Goal: Task Accomplishment & Management: Manage account settings

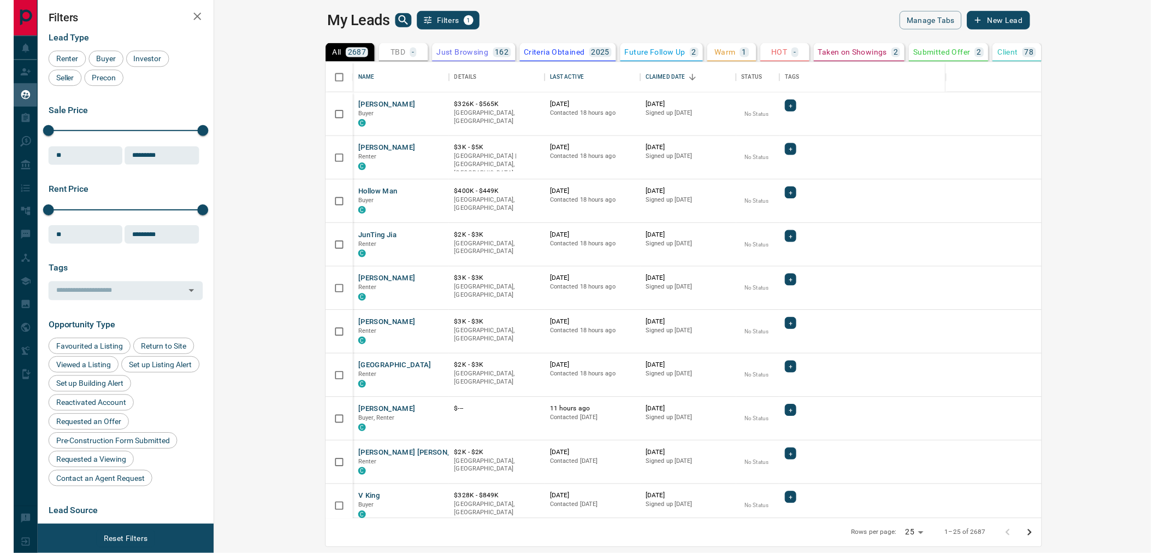
scroll to position [448, 927]
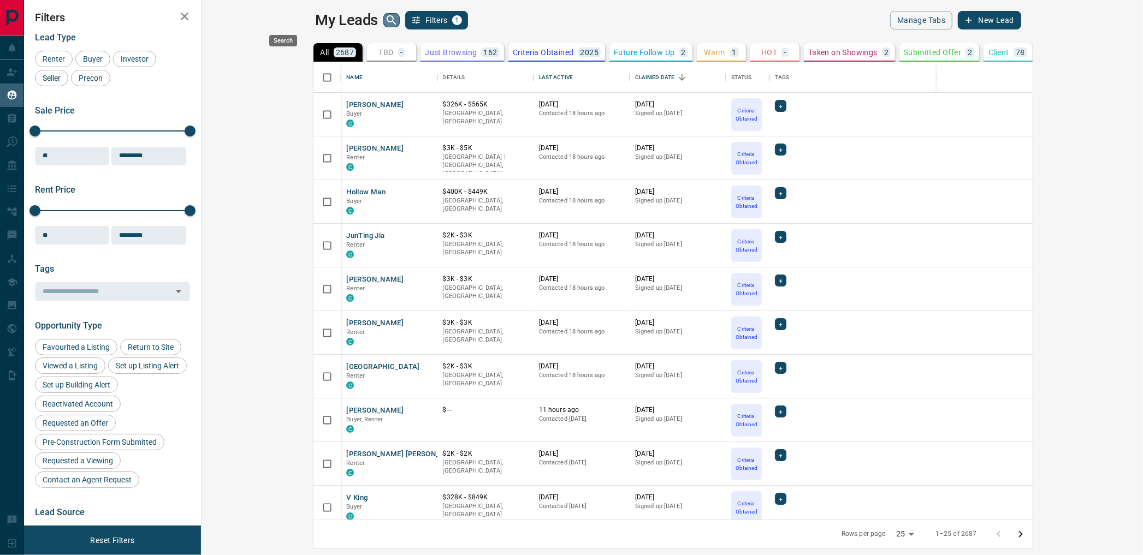
click at [385, 17] on icon "search button" at bounding box center [391, 20] width 13 height 13
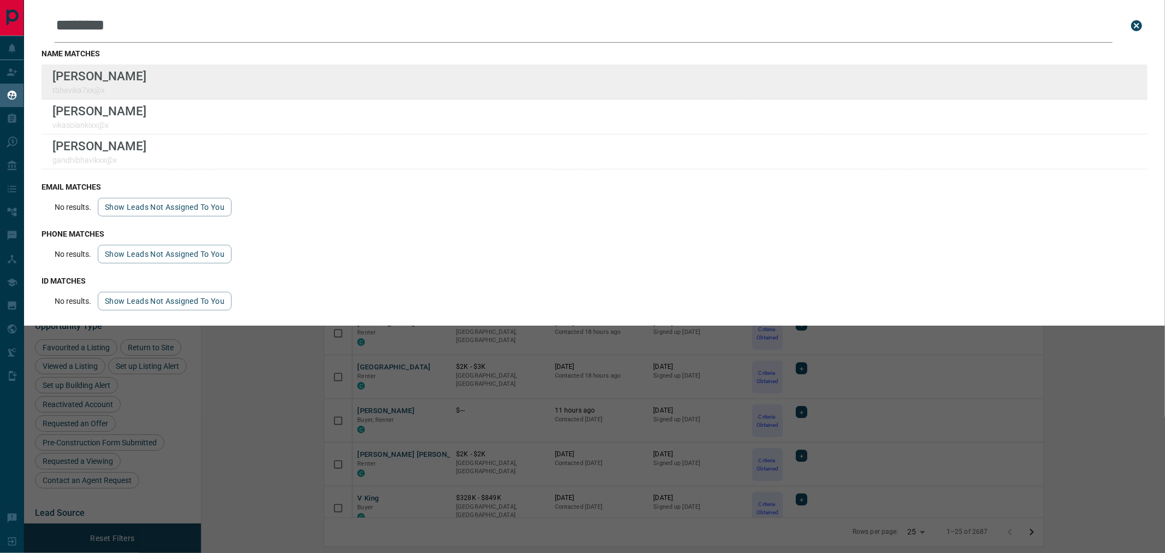
scroll to position [445, 949]
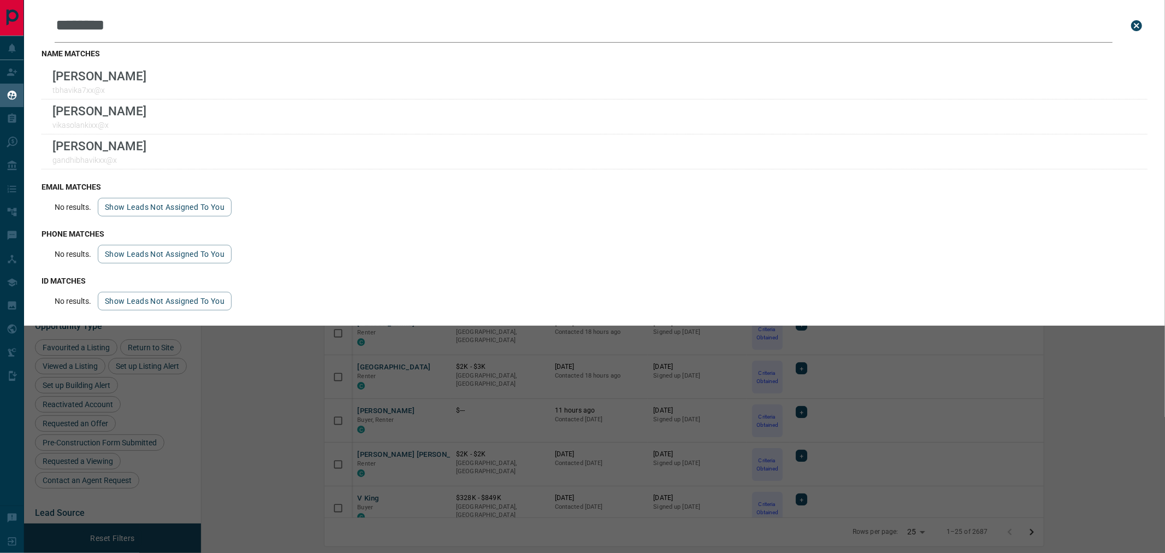
click at [700, 410] on div "Leads Search Bar ******* Search for a lead by name, email, phone, or id name ma…" at bounding box center [606, 276] width 1165 height 553
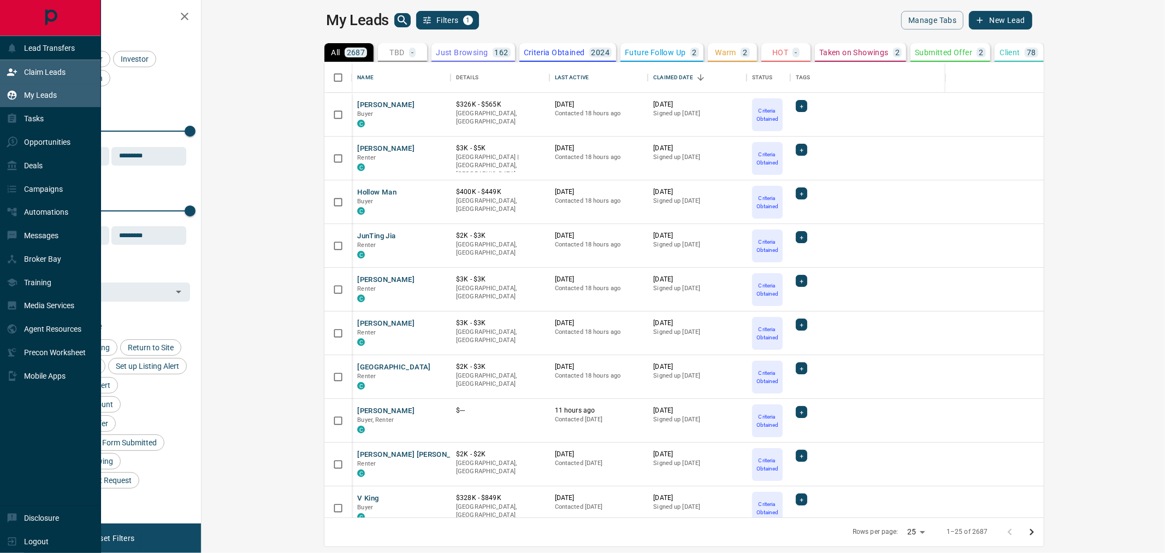
click at [48, 74] on p "Claim Leads" at bounding box center [45, 72] width 42 height 9
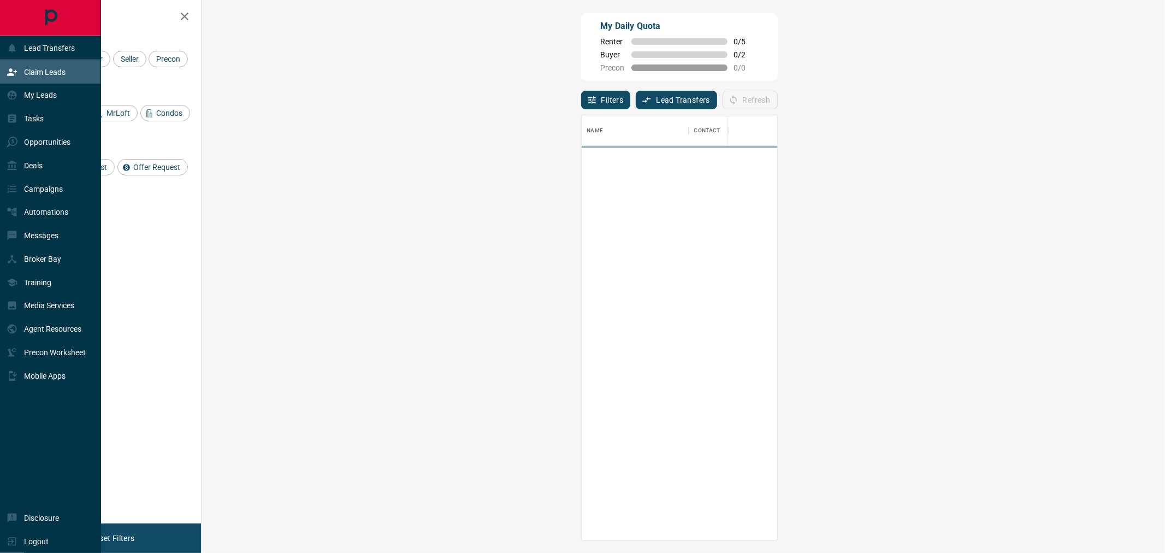
scroll to position [416, 930]
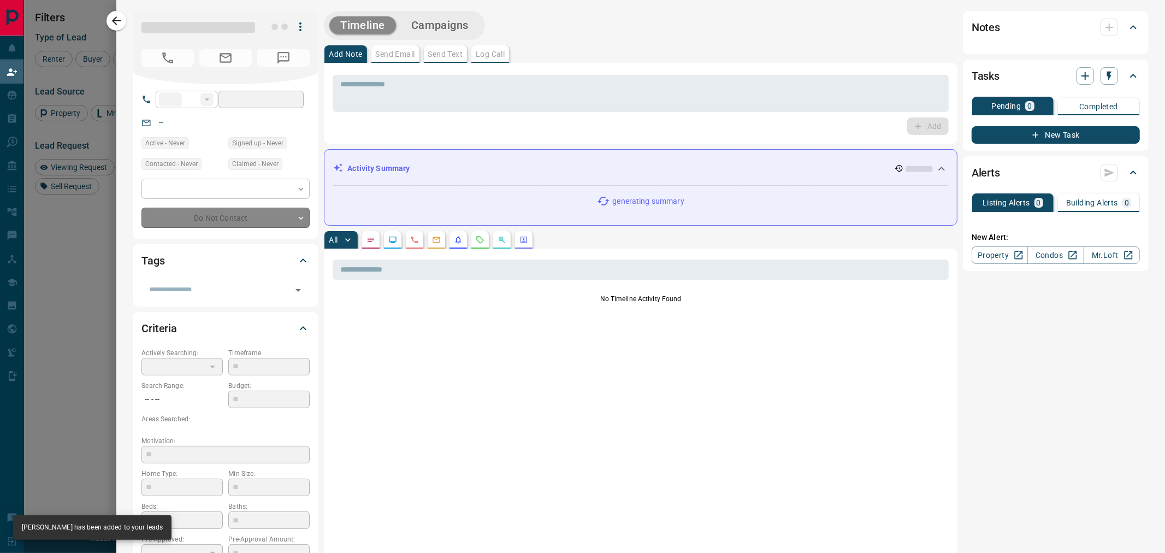
type input "**"
type input "**********"
type input "**"
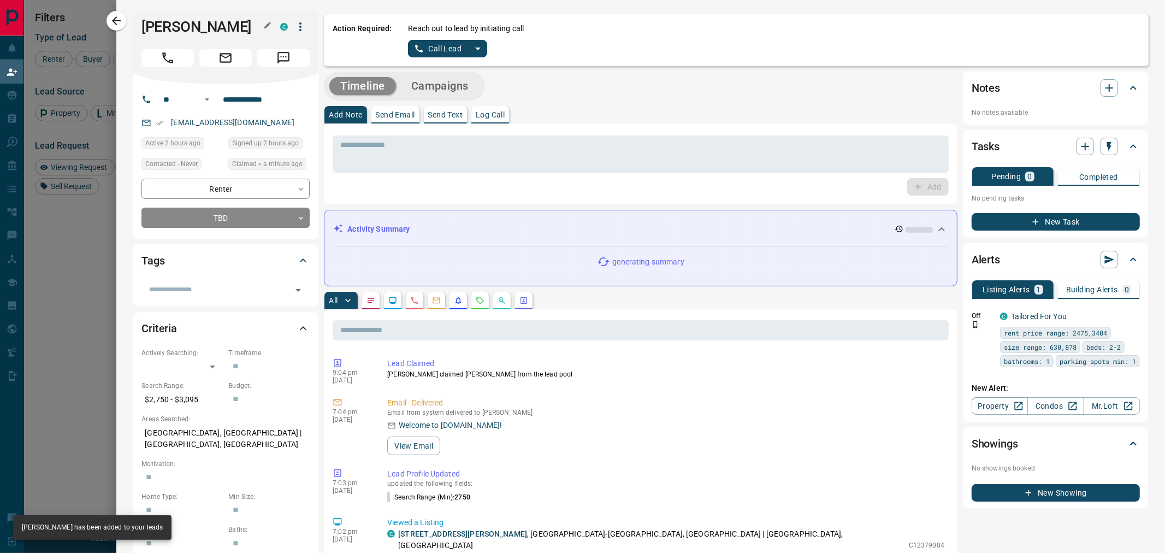
click at [188, 18] on h1 "[PERSON_NAME]" at bounding box center [202, 26] width 122 height 17
copy div "[PERSON_NAME] C"
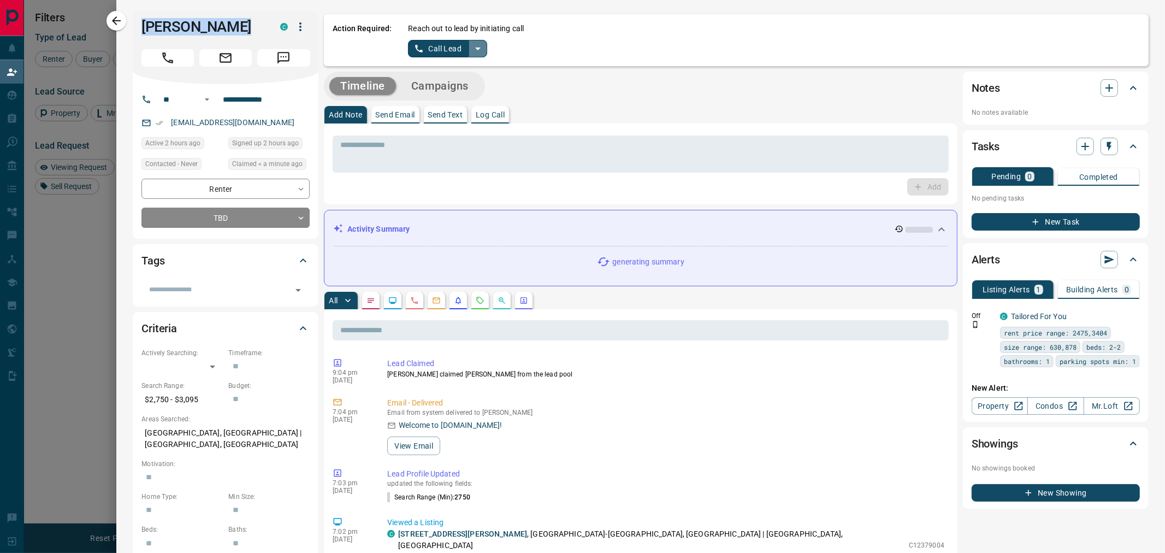
click at [483, 50] on icon "split button" at bounding box center [477, 48] width 13 height 13
click at [448, 88] on li "Log Manual Call" at bounding box center [447, 86] width 67 height 16
click at [447, 51] on button "Log Manual Call" at bounding box center [444, 48] width 72 height 17
click at [447, 51] on button "No" at bounding box center [439, 48] width 19 height 17
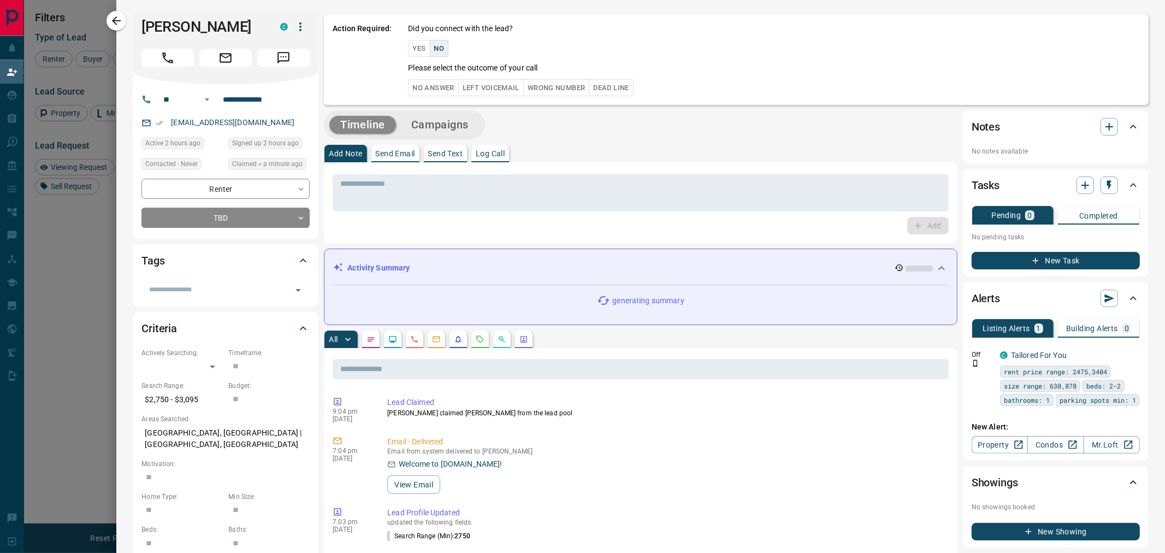
click at [434, 78] on div "Did you connect with the lead? Yes No Please select the outcome of your call No…" at bounding box center [774, 59] width 732 height 73
click at [439, 90] on button "No Answer" at bounding box center [433, 87] width 50 height 17
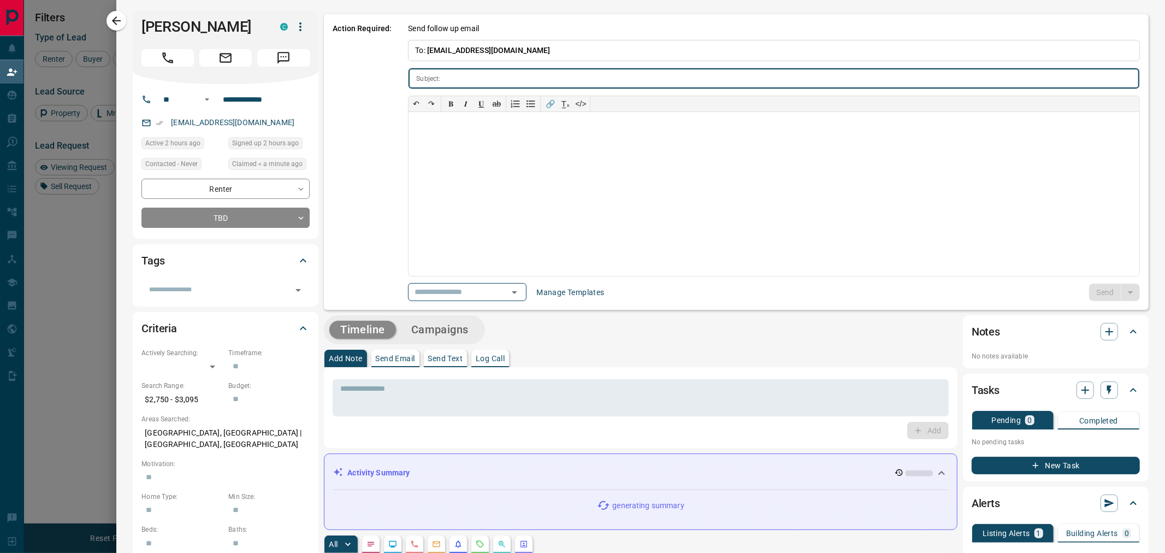
type input "**********"
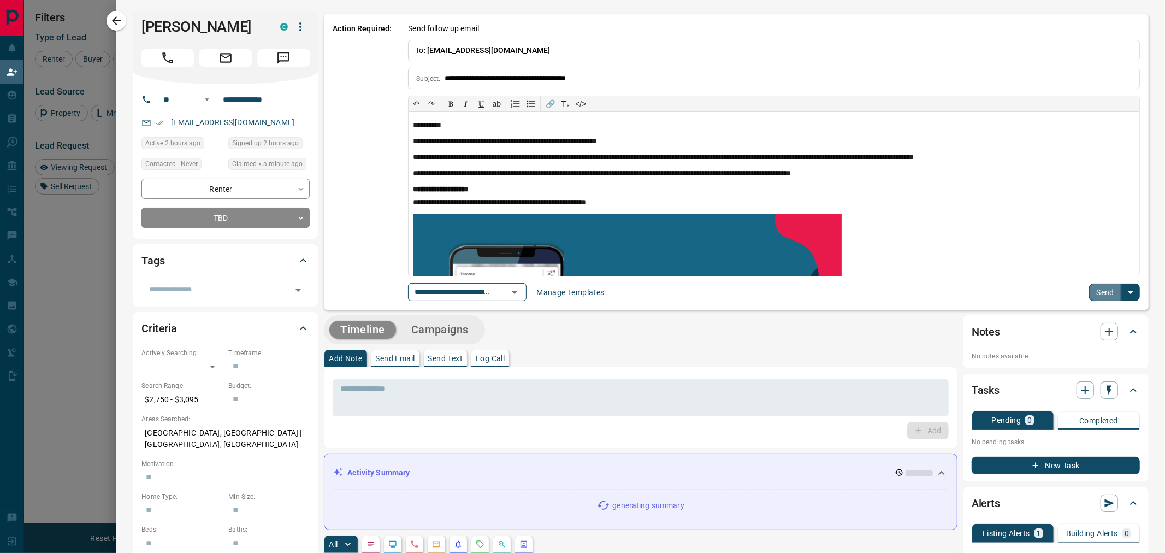
click at [1089, 291] on button "Send" at bounding box center [1105, 291] width 32 height 17
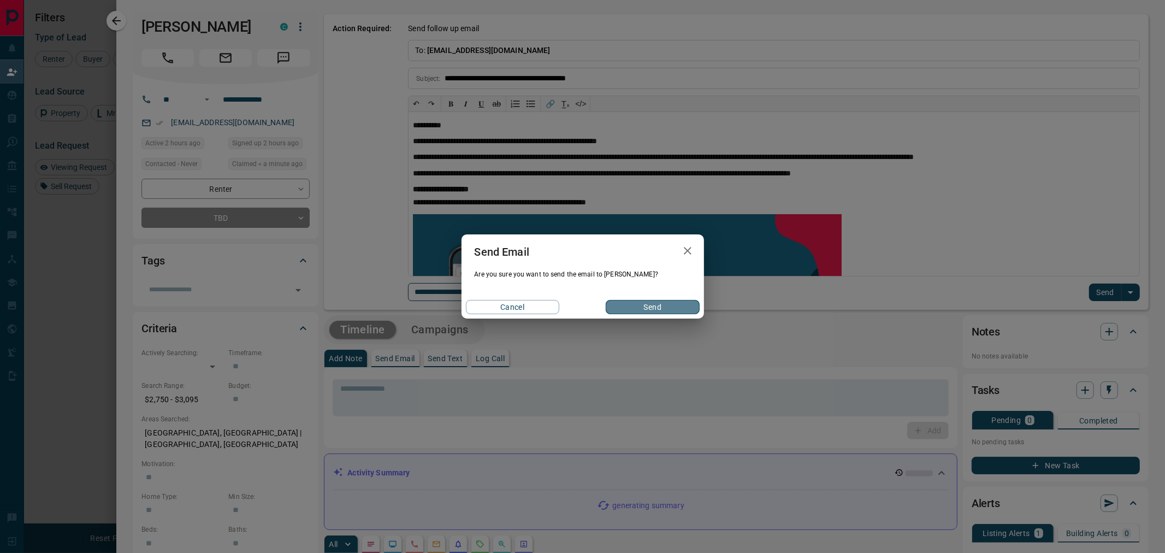
click at [670, 306] on button "Send" at bounding box center [652, 307] width 93 height 14
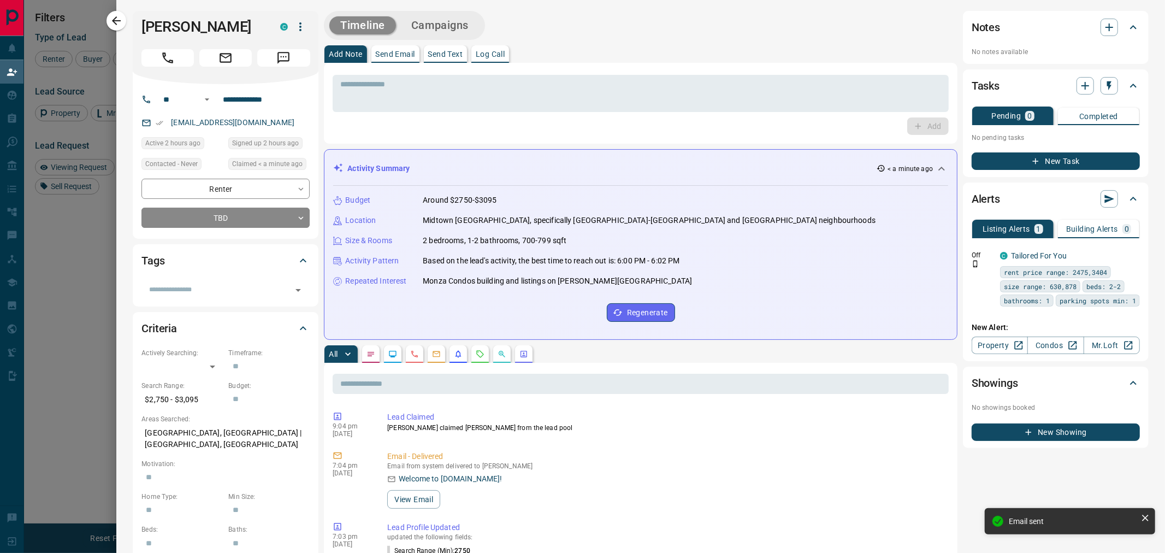
click at [144, 21] on h1 "[PERSON_NAME]" at bounding box center [202, 26] width 122 height 17
copy div "[PERSON_NAME] C"
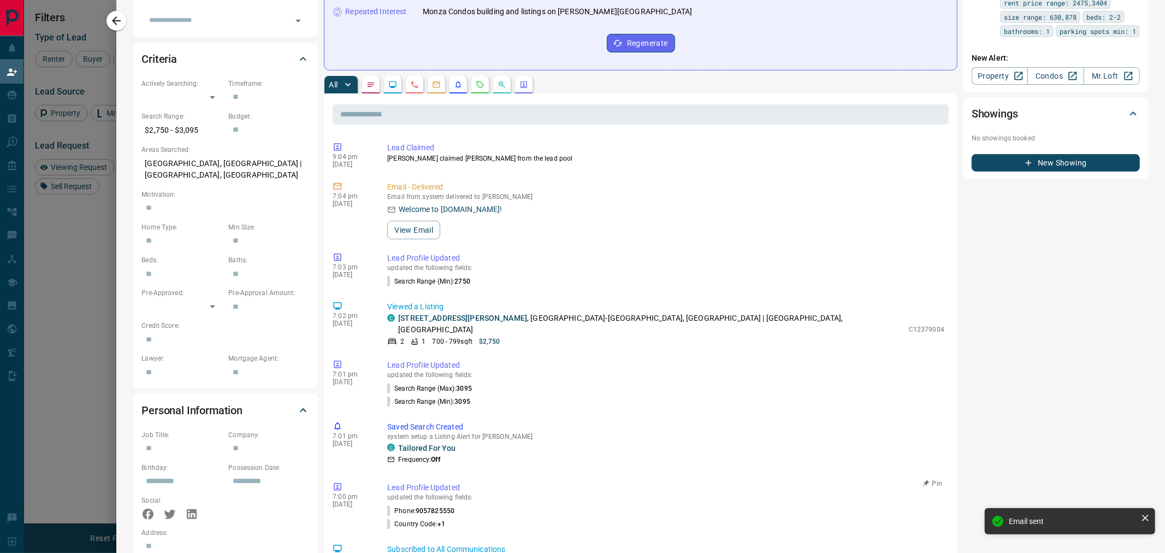
scroll to position [543, 0]
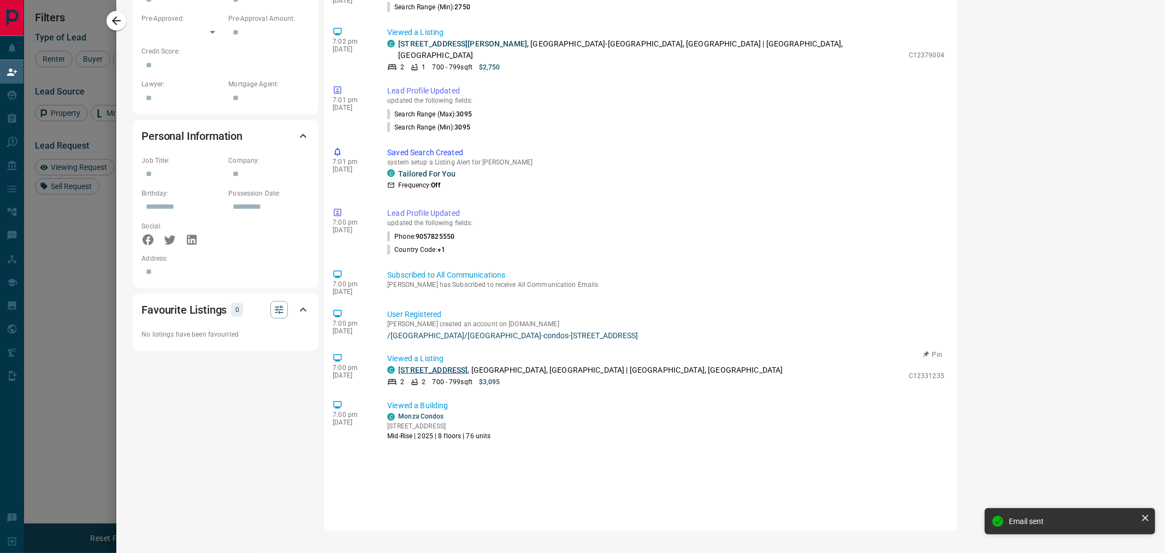
click at [467, 365] on link "[STREET_ADDRESS]" at bounding box center [432, 369] width 69 height 9
click at [115, 19] on icon "button" at bounding box center [116, 20] width 9 height 9
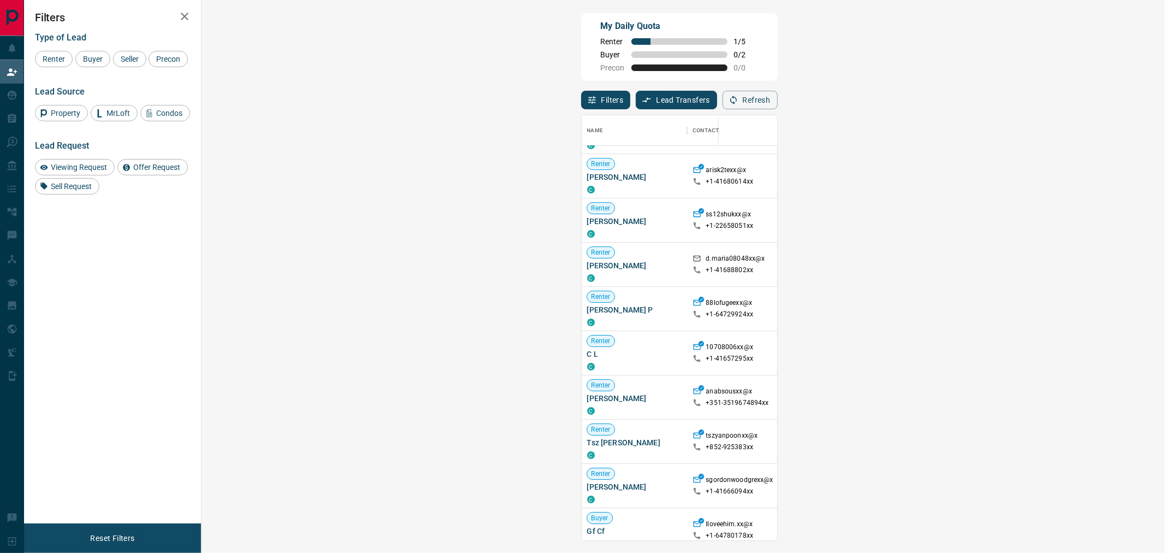
scroll to position [242, 0]
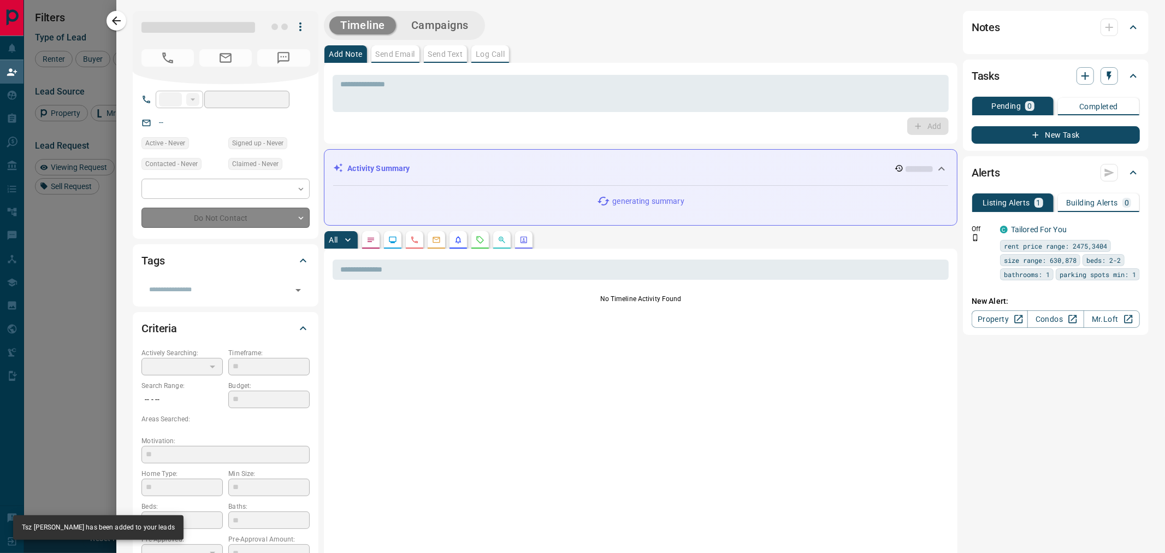
type input "****"
type input "**********"
type input "**"
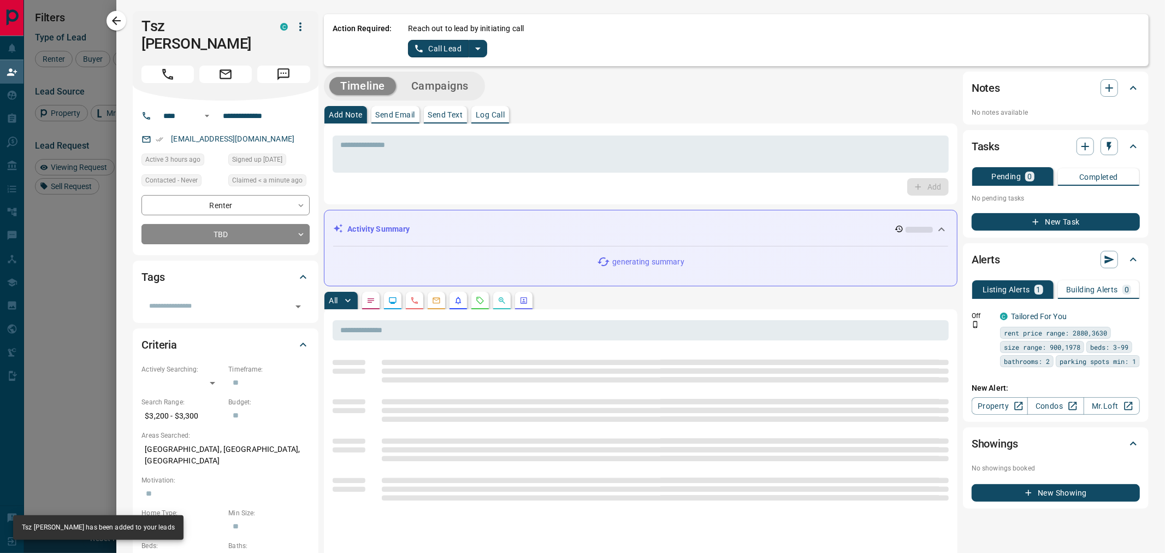
click at [203, 39] on div "Tsz [PERSON_NAME] C" at bounding box center [226, 56] width 186 height 90
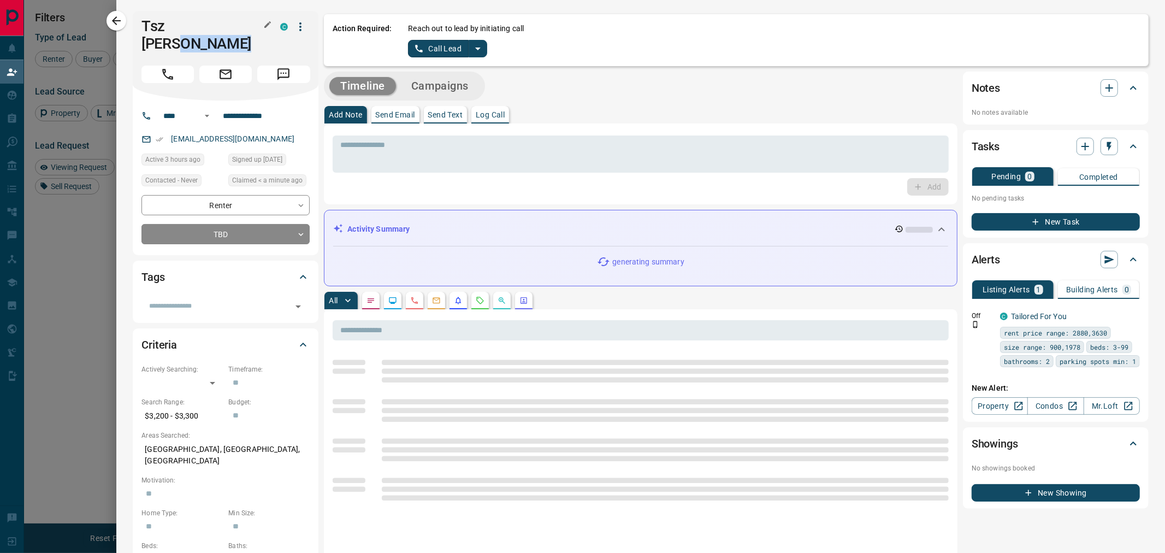
click at [210, 30] on h1 "Tsz [PERSON_NAME]" at bounding box center [202, 34] width 122 height 35
copy div "Tsz [PERSON_NAME] C"
click at [487, 51] on button "split button" at bounding box center [478, 48] width 19 height 17
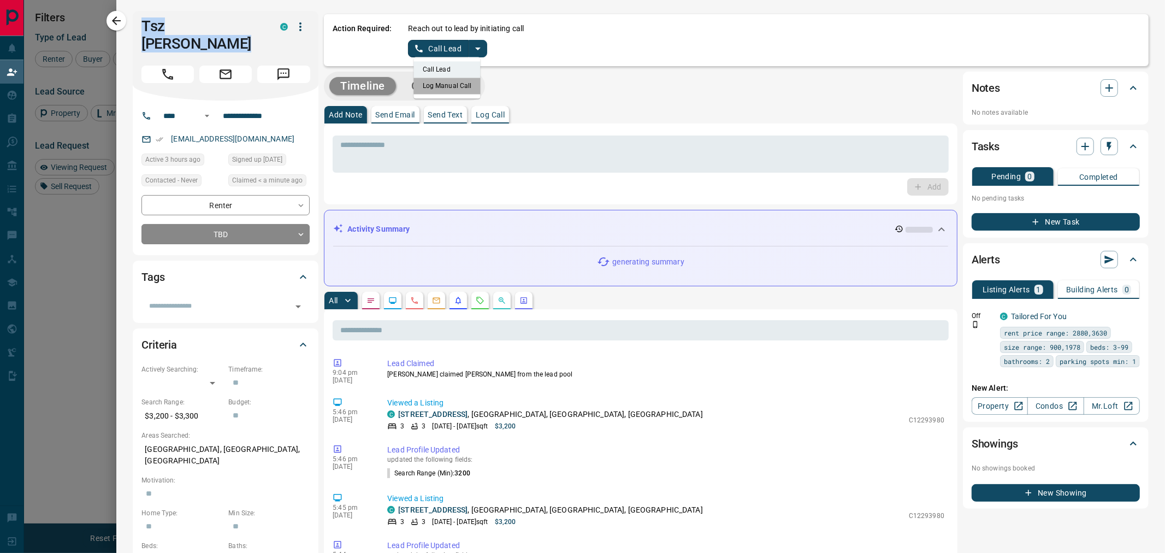
click at [464, 88] on li "Log Manual Call" at bounding box center [447, 86] width 67 height 16
click at [430, 55] on button "Log Manual Call" at bounding box center [444, 48] width 72 height 17
click at [440, 50] on button "No" at bounding box center [439, 48] width 19 height 17
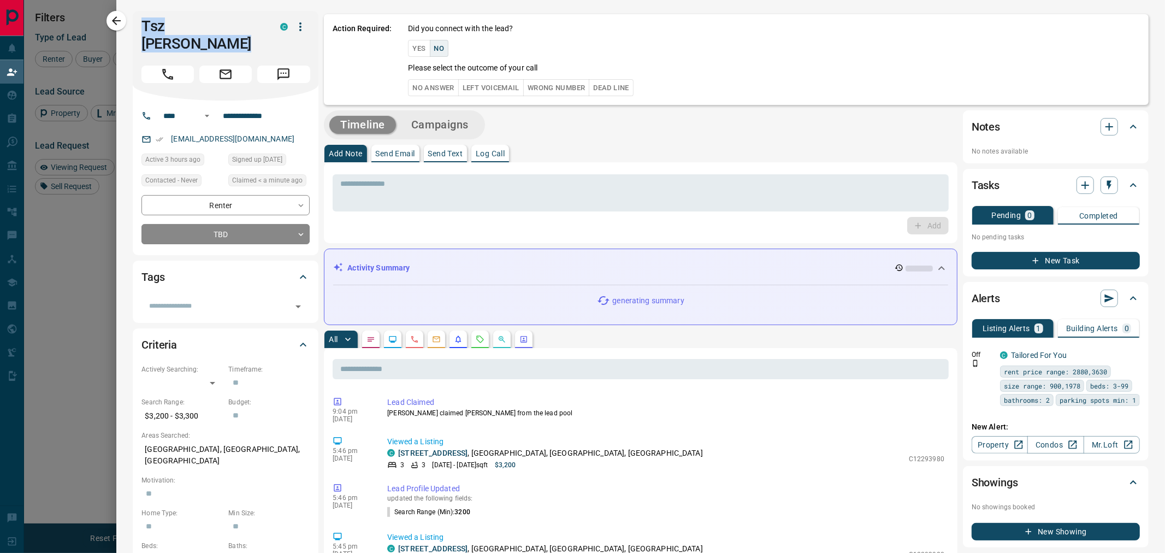
click at [430, 88] on button "No Answer" at bounding box center [433, 87] width 50 height 17
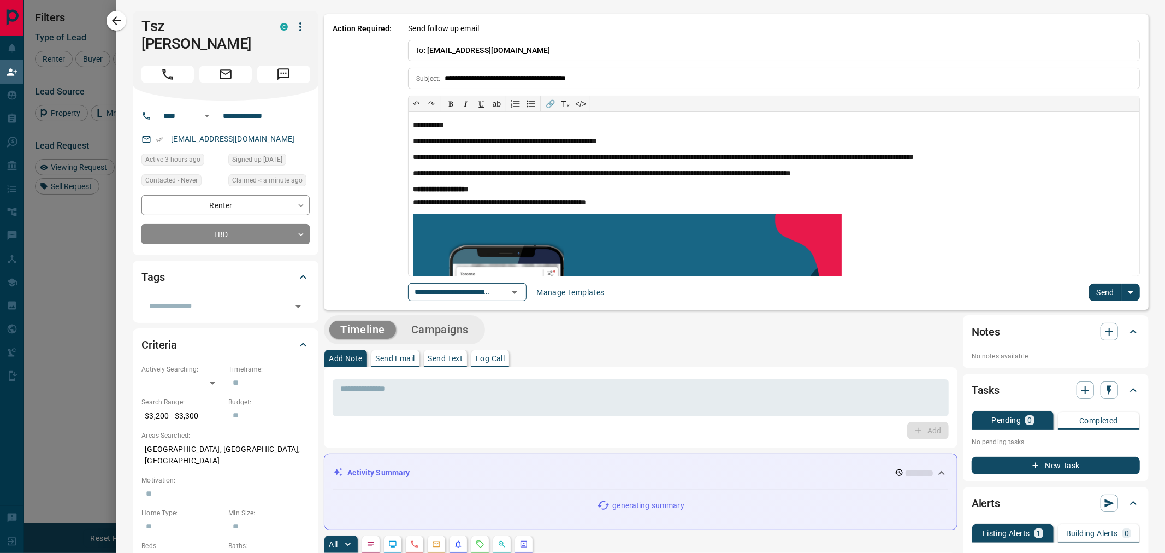
click at [1065, 297] on div "**********" at bounding box center [774, 292] width 732 height 18
click at [1080, 295] on div "**********" at bounding box center [774, 292] width 732 height 18
click at [1089, 293] on button "Send" at bounding box center [1105, 291] width 32 height 17
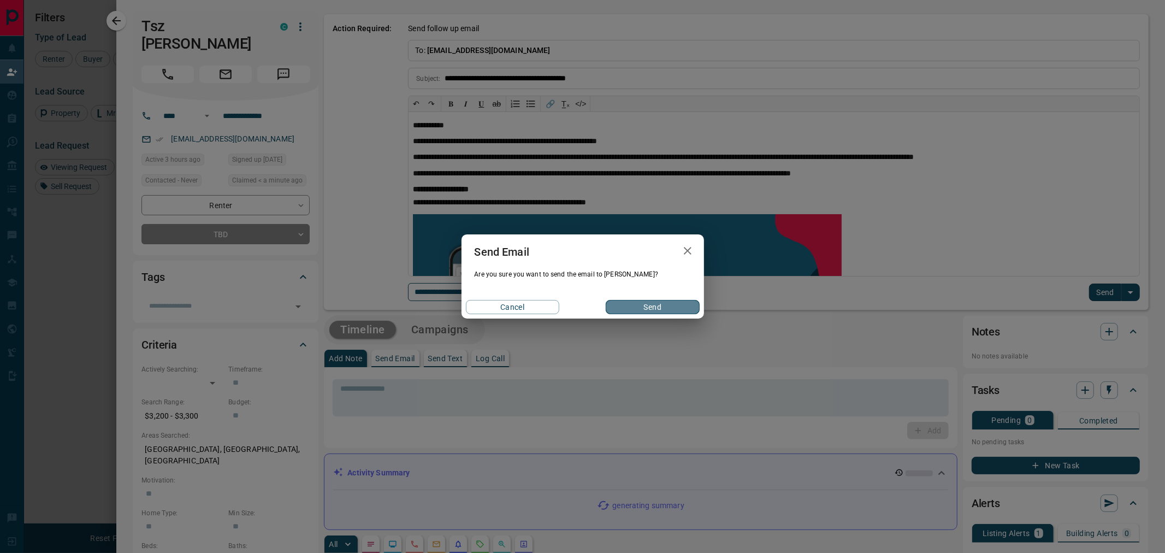
click at [675, 307] on button "Send" at bounding box center [652, 307] width 93 height 14
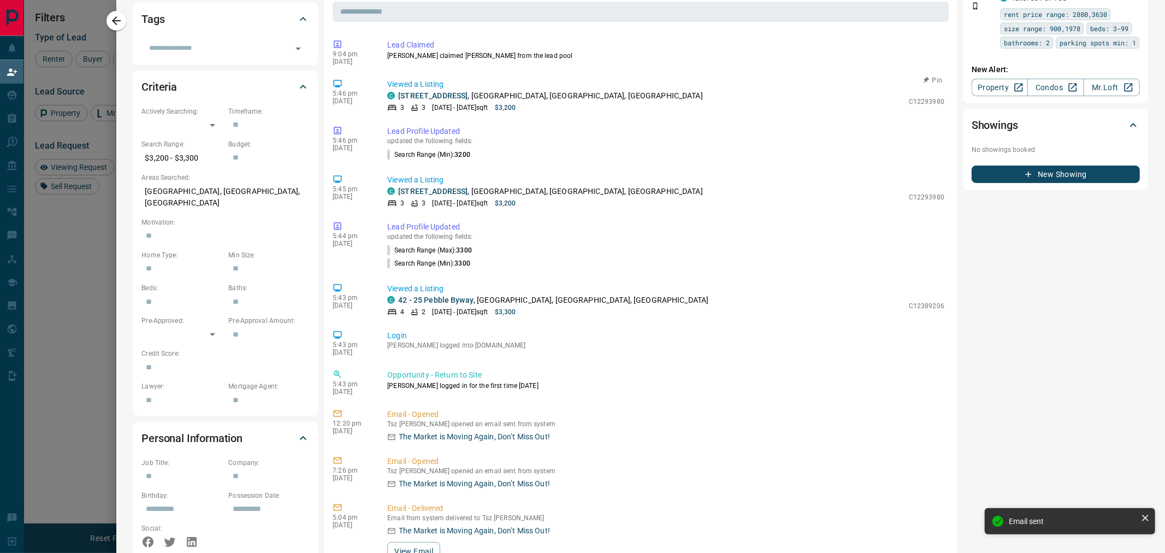
scroll to position [121, 0]
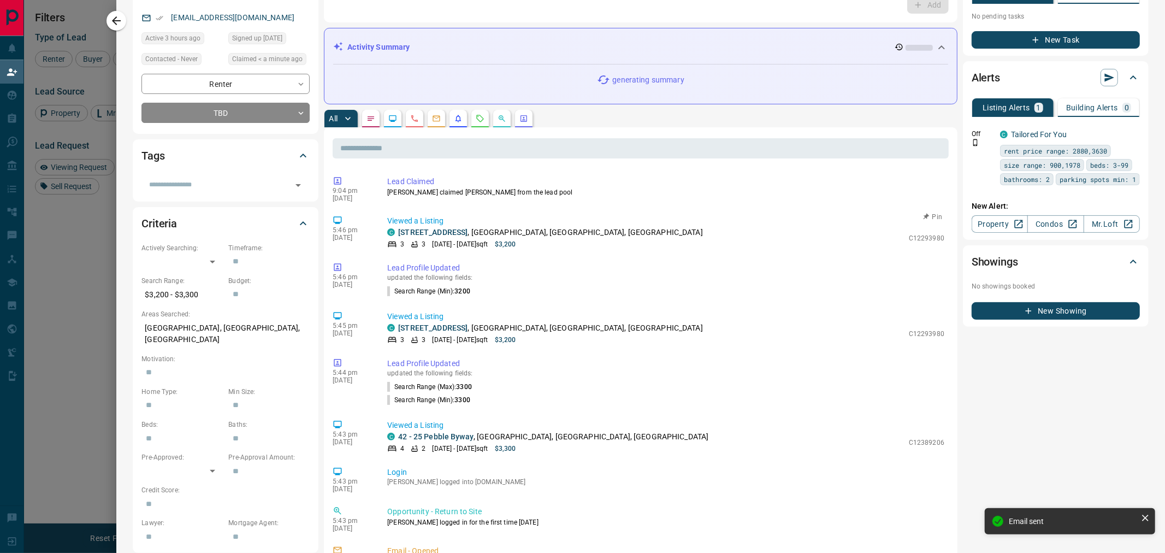
click at [448, 227] on p "[STREET_ADDRESS]" at bounding box center [550, 232] width 305 height 11
click at [447, 228] on link "[STREET_ADDRESS]" at bounding box center [432, 232] width 69 height 9
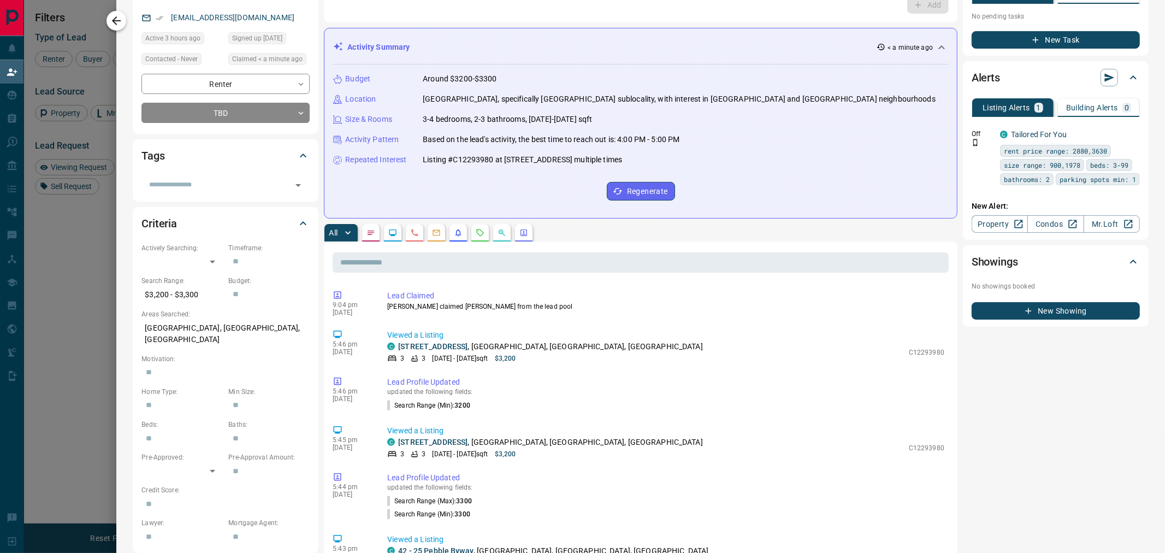
click at [122, 20] on icon "button" at bounding box center [116, 20] width 13 height 13
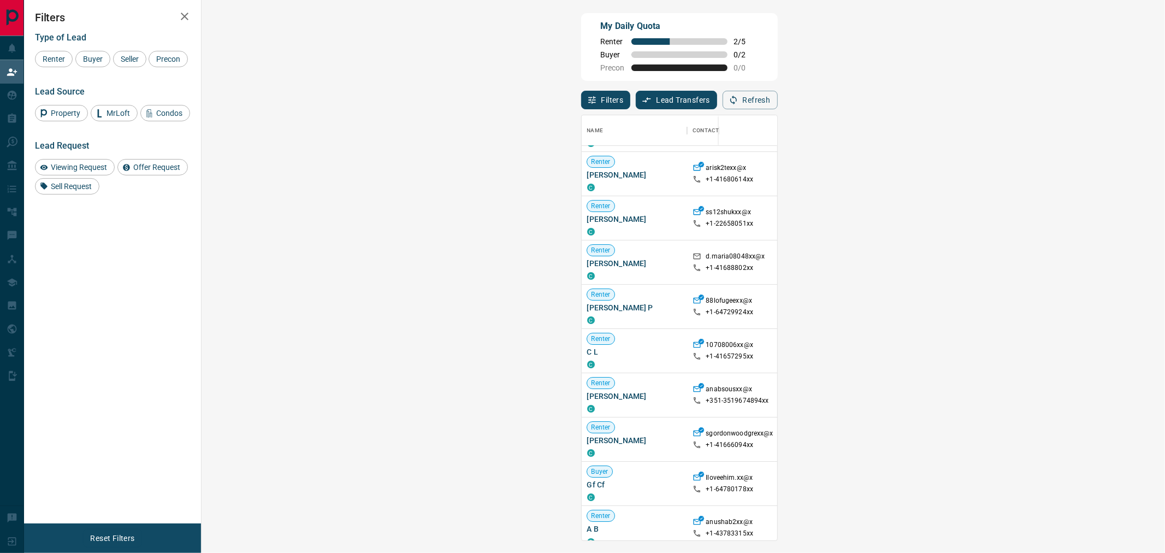
scroll to position [242, 0]
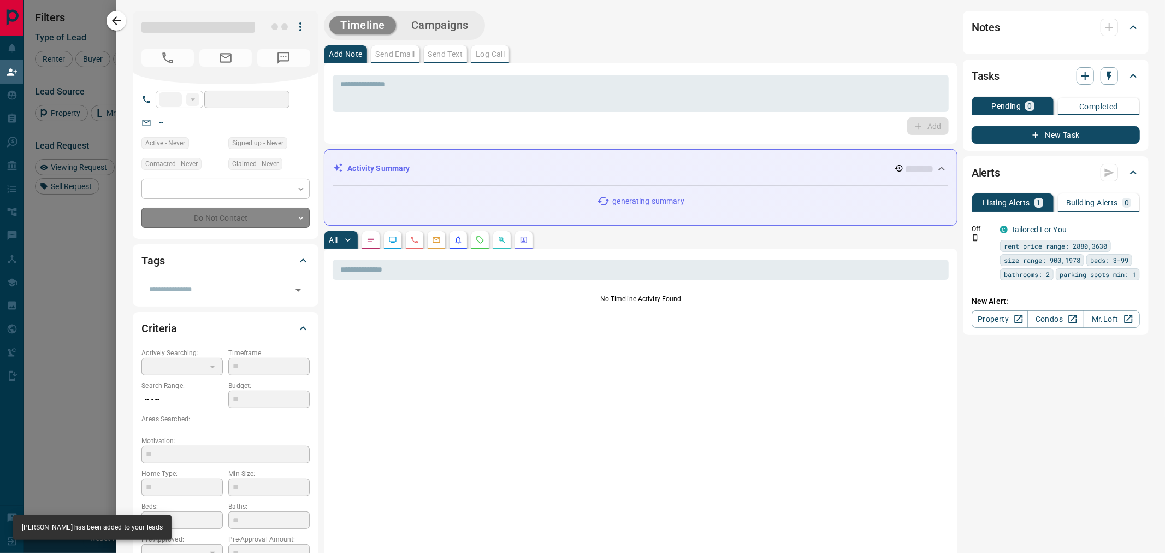
type input "**"
type input "**********"
type input "**"
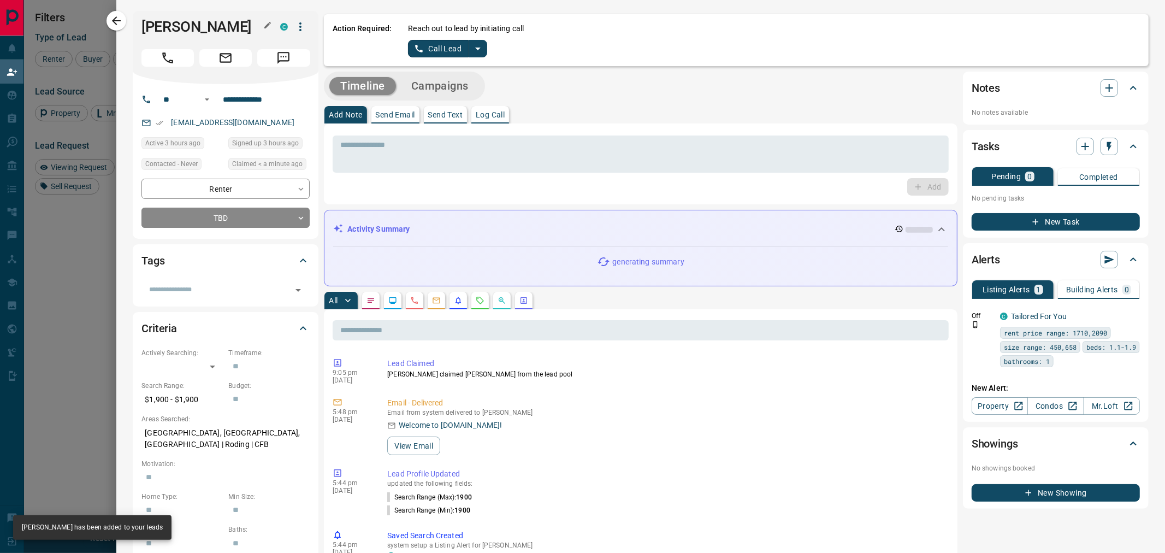
click at [200, 29] on h1 "[PERSON_NAME]" at bounding box center [202, 26] width 122 height 17
copy div "[PERSON_NAME]"
click at [485, 51] on button "split button" at bounding box center [478, 48] width 19 height 17
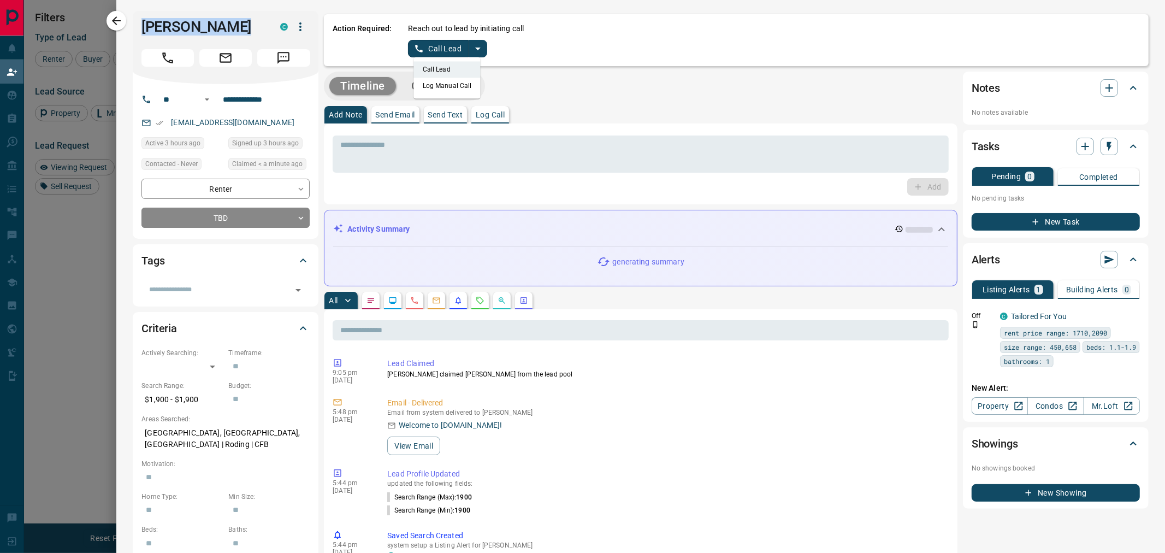
click at [458, 85] on li "Log Manual Call" at bounding box center [447, 86] width 67 height 16
click at [440, 52] on button "Log Manual Call" at bounding box center [444, 48] width 72 height 17
click at [442, 51] on button "No" at bounding box center [439, 48] width 19 height 17
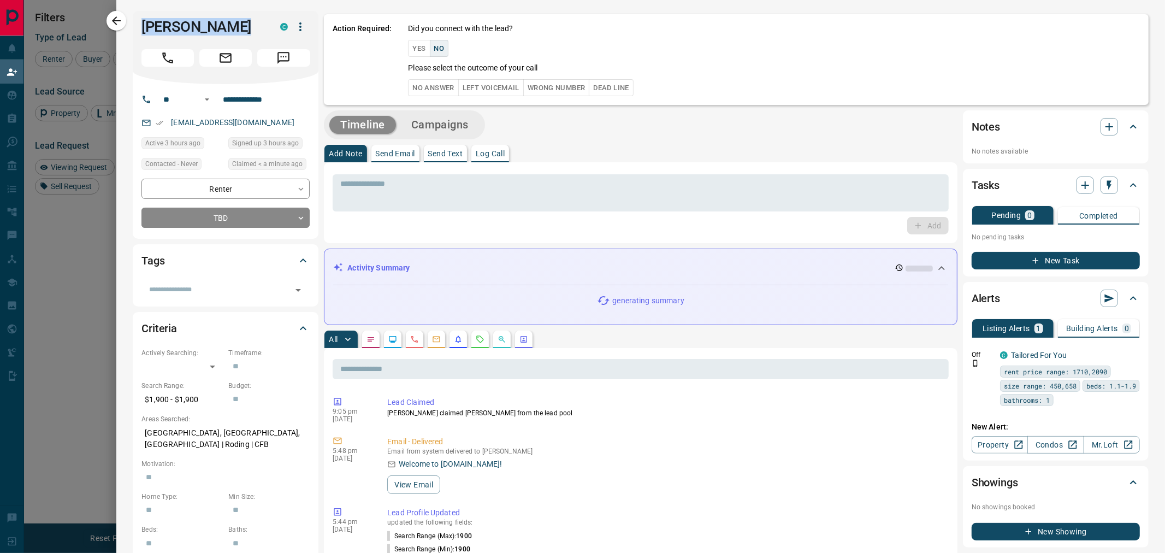
click at [437, 91] on button "No Answer" at bounding box center [433, 87] width 50 height 17
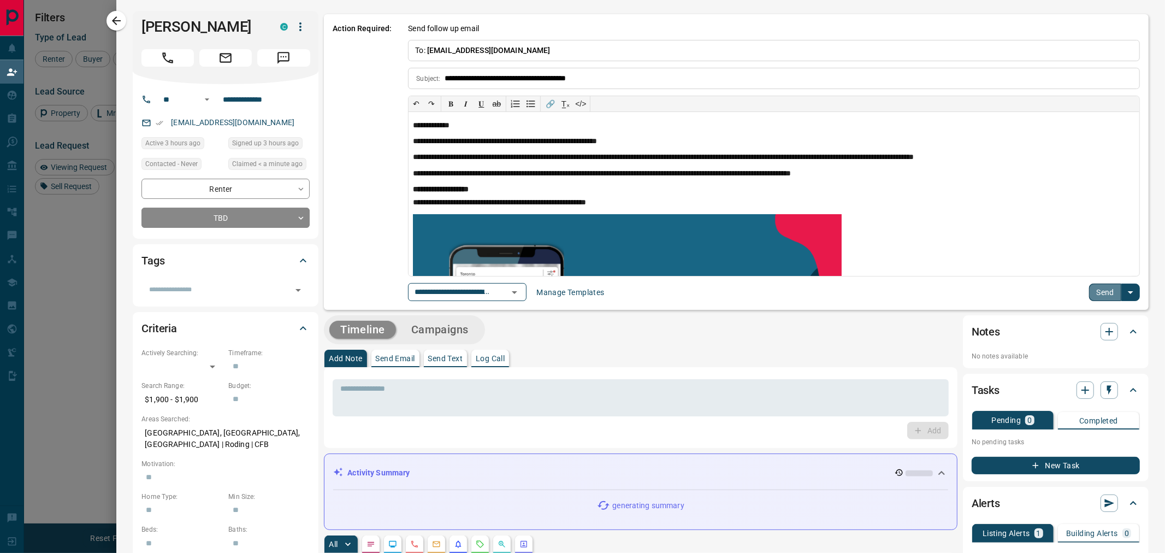
click at [1090, 285] on button "Send" at bounding box center [1105, 291] width 32 height 17
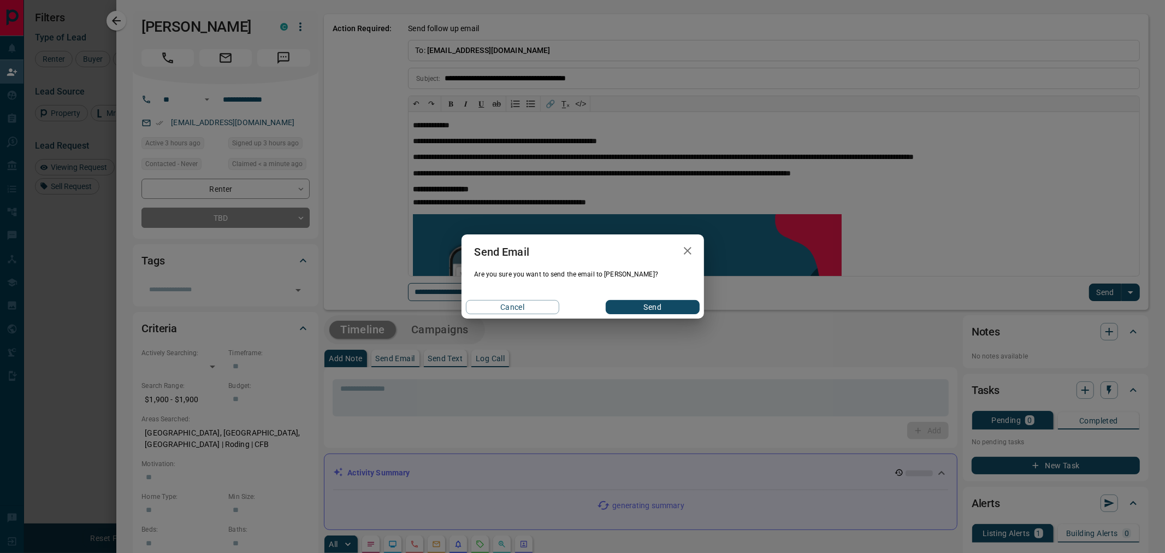
click at [657, 294] on div "Send Email Are you sure you want to send the email to [PERSON_NAME]? Cancel Send" at bounding box center [582, 276] width 242 height 84
click at [650, 301] on button "Send" at bounding box center [652, 307] width 93 height 14
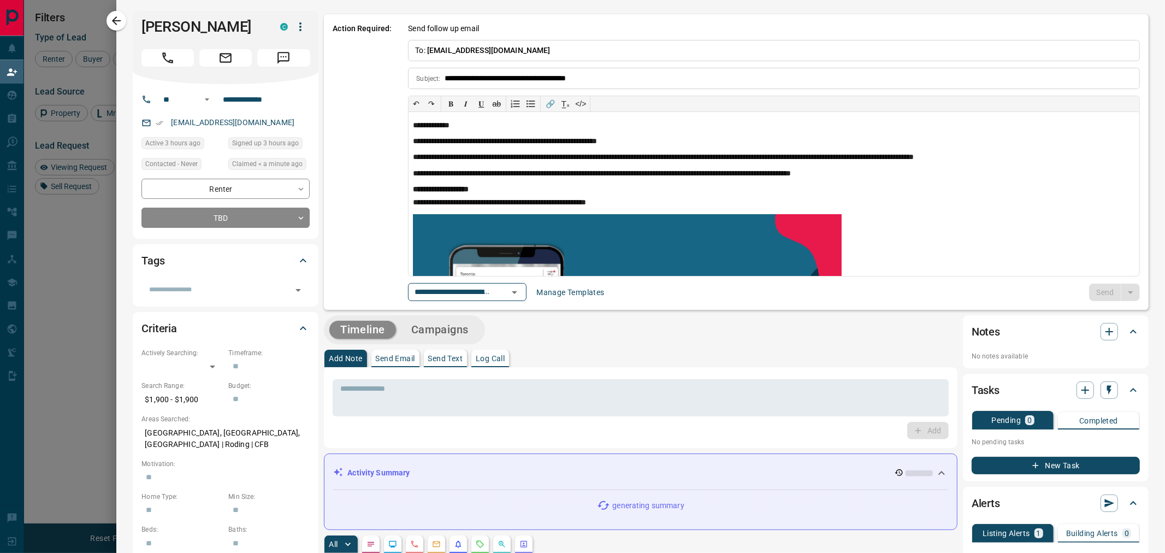
click at [174, 13] on div "[PERSON_NAME]" at bounding box center [226, 47] width 186 height 73
click at [167, 23] on h1 "[PERSON_NAME]" at bounding box center [202, 26] width 122 height 17
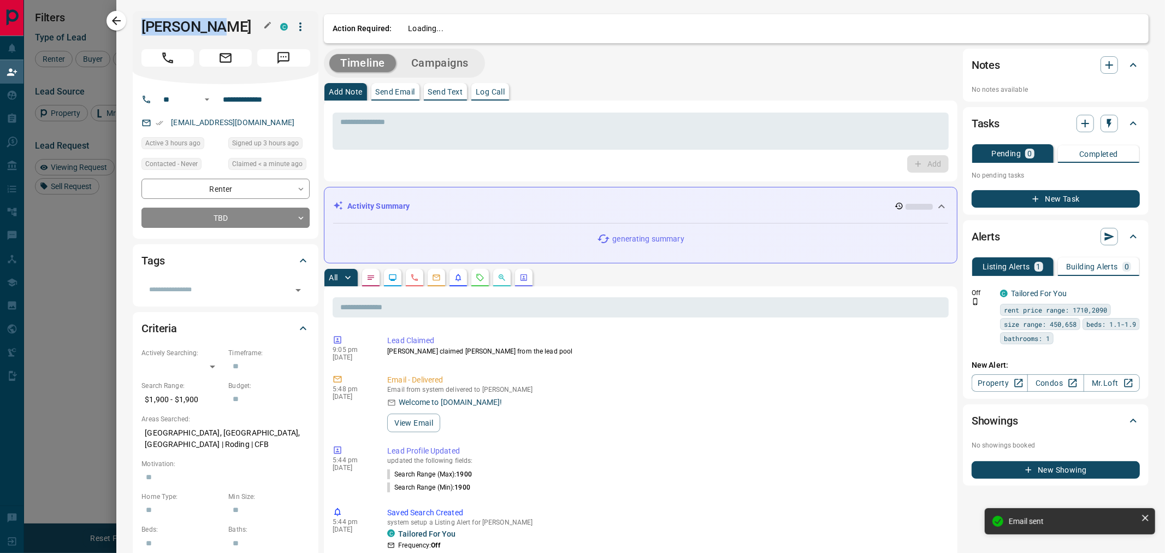
click at [167, 23] on h1 "[PERSON_NAME]" at bounding box center [202, 26] width 122 height 17
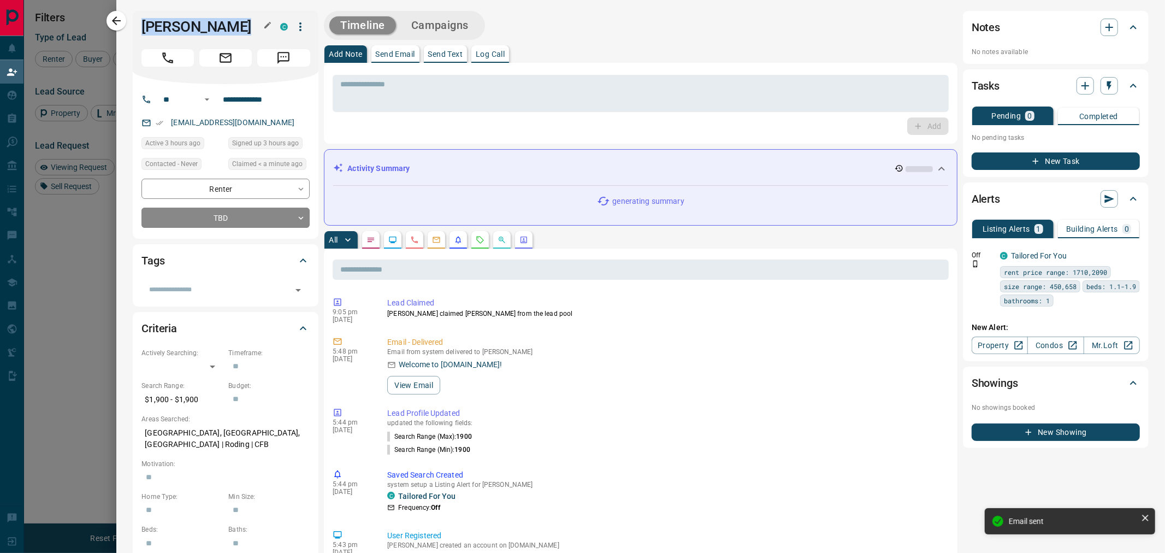
copy div "[PERSON_NAME]"
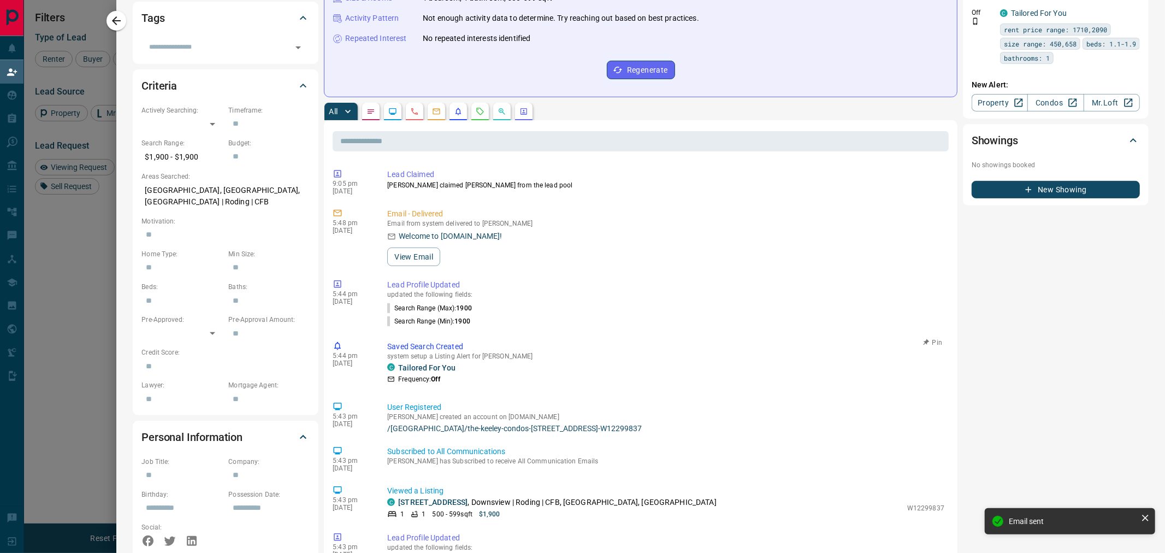
click at [471, 390] on div "5:44 pm [DATE] Saved Search Created system setup a Listing Alert for [PERSON_NA…" at bounding box center [641, 364] width 616 height 54
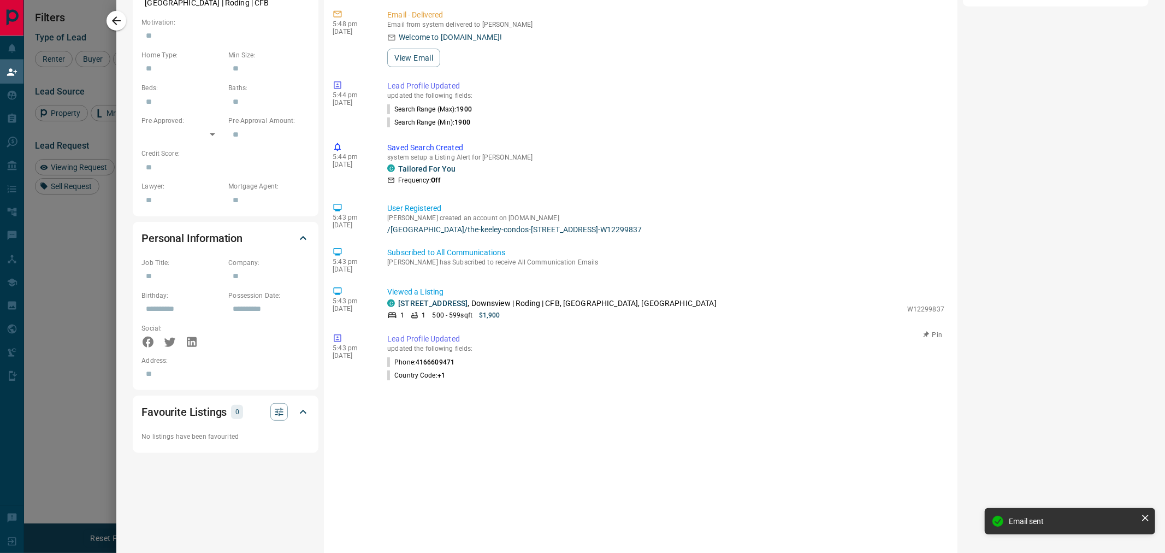
scroll to position [485, 0]
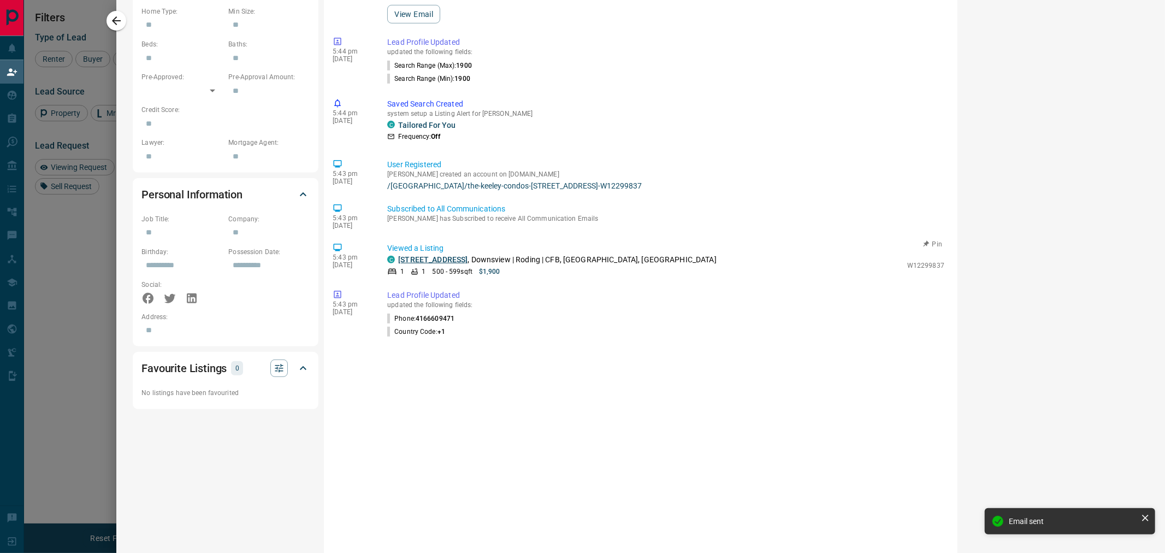
click at [446, 262] on link "[STREET_ADDRESS]" at bounding box center [432, 259] width 69 height 9
click at [112, 17] on icon "button" at bounding box center [116, 20] width 13 height 13
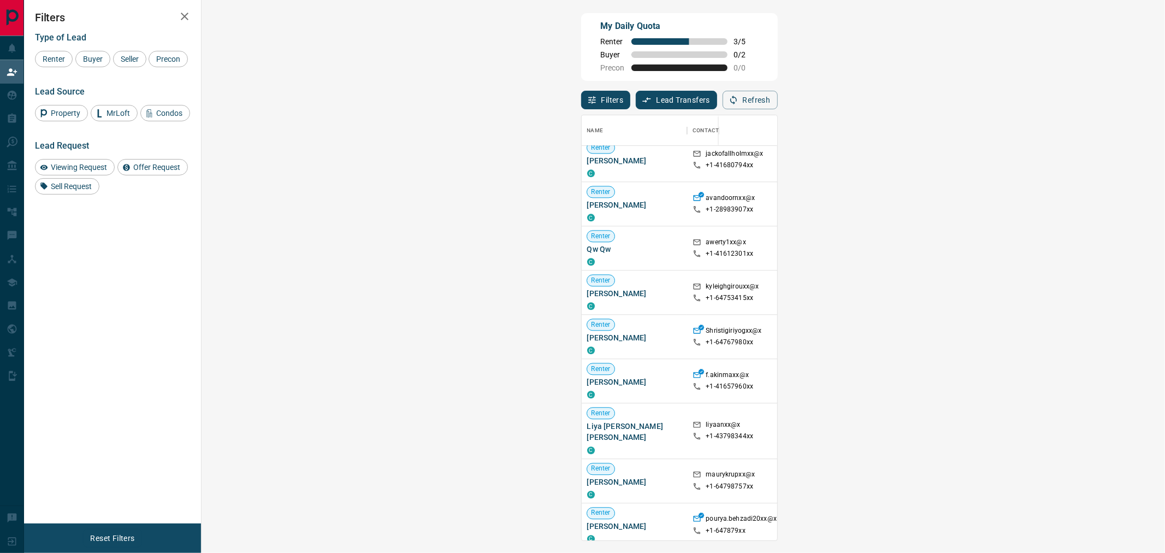
scroll to position [745, 0]
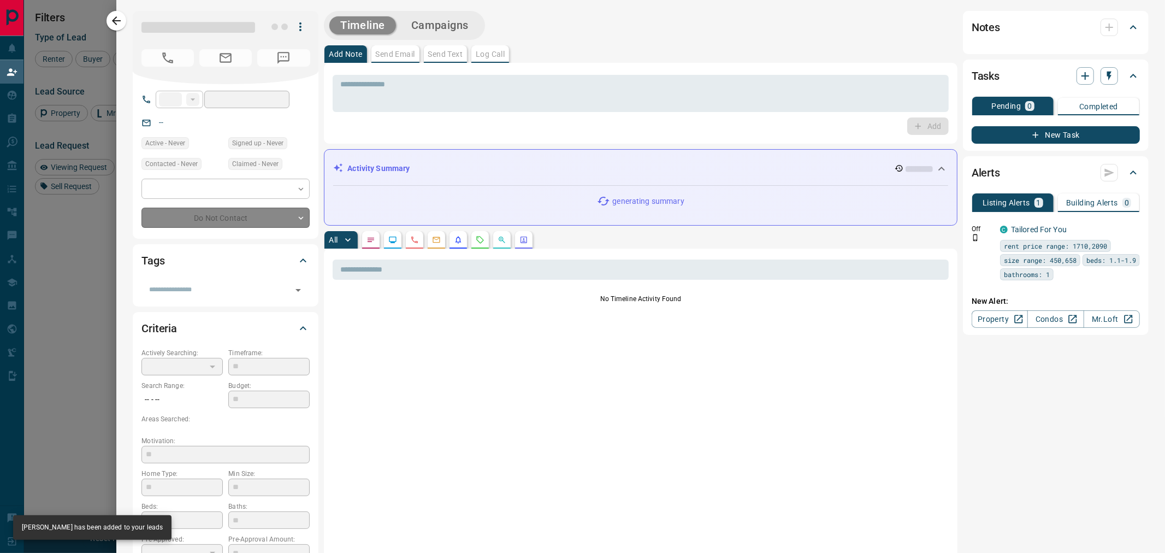
type input "**"
type input "**********"
type input "**"
type input "*******"
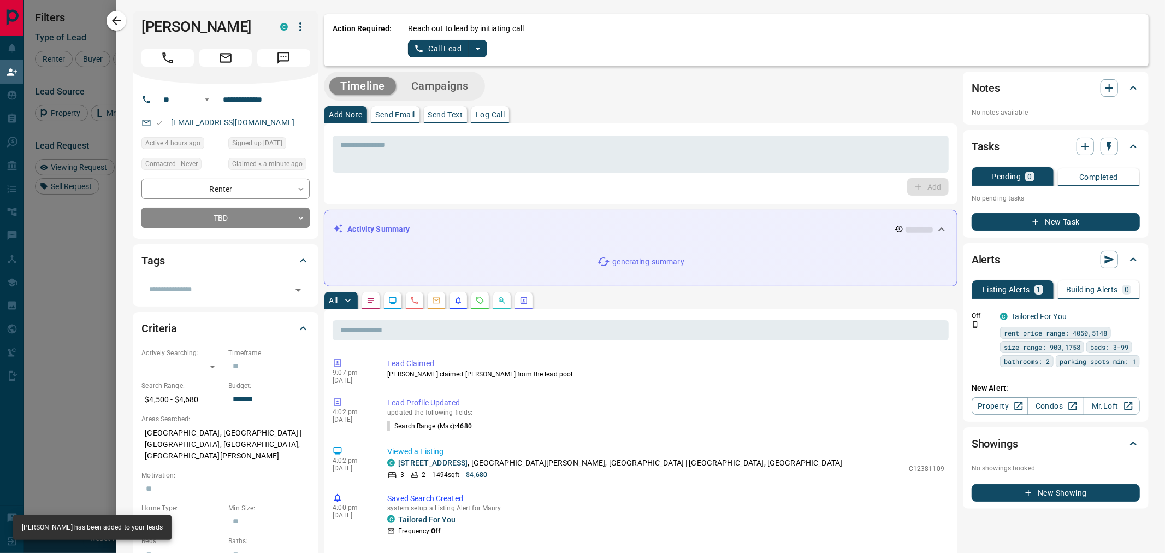
click at [164, 35] on div "[PERSON_NAME] C" at bounding box center [226, 47] width 186 height 73
click at [164, 31] on h1 "[PERSON_NAME]" at bounding box center [202, 26] width 122 height 17
copy div "[PERSON_NAME] C"
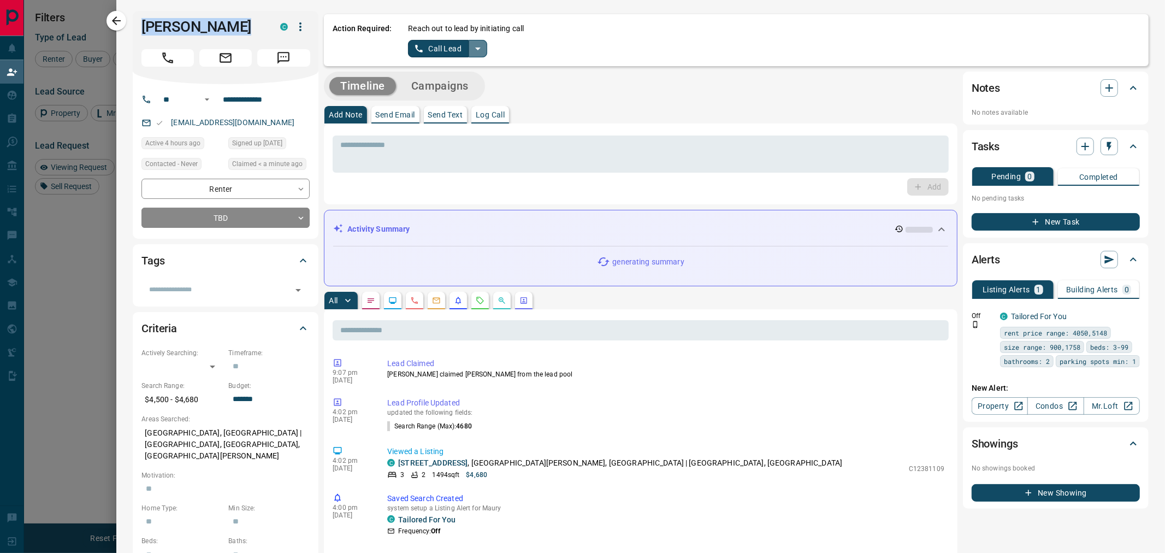
click at [479, 47] on icon "split button" at bounding box center [477, 48] width 13 height 13
click at [455, 85] on li "Log Manual Call" at bounding box center [447, 86] width 67 height 16
click at [446, 50] on button "Log Manual Call" at bounding box center [444, 48] width 72 height 17
click at [446, 51] on button "No" at bounding box center [439, 48] width 19 height 17
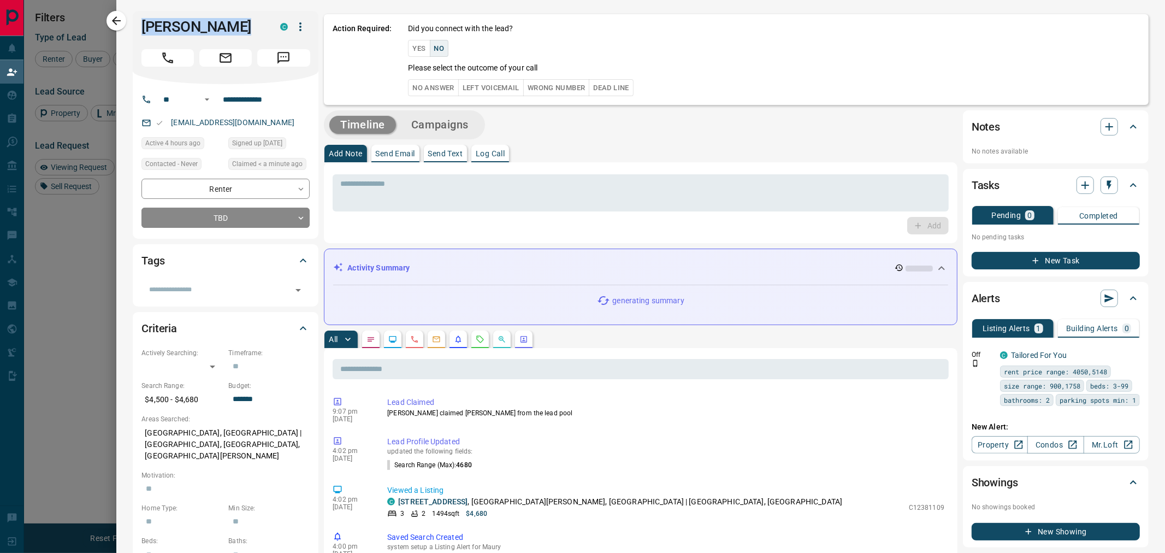
click at [435, 84] on button "No Answer" at bounding box center [433, 87] width 50 height 17
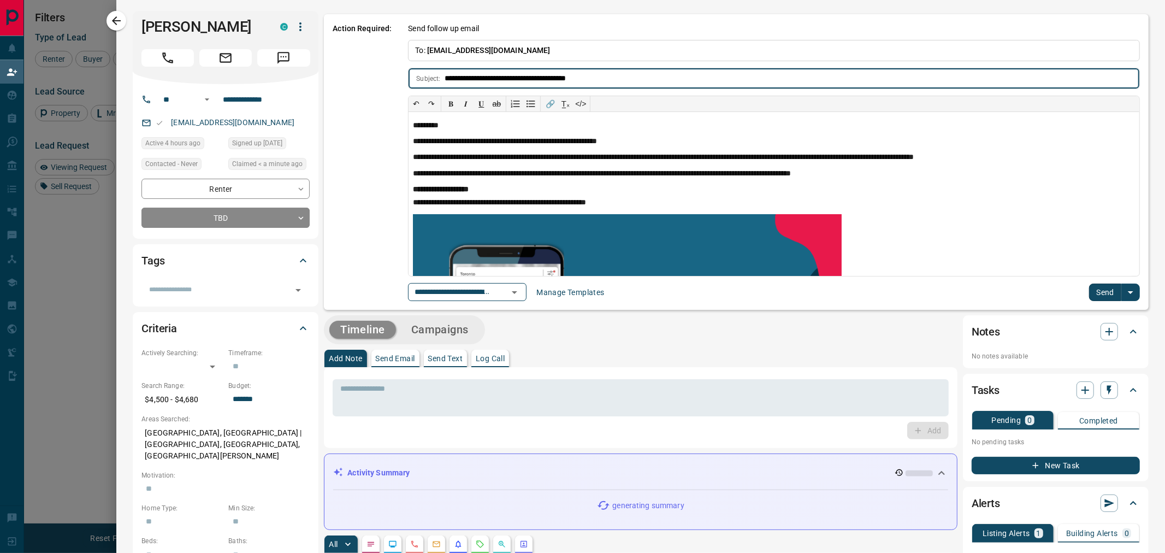
click at [1096, 298] on button "Send" at bounding box center [1105, 291] width 32 height 17
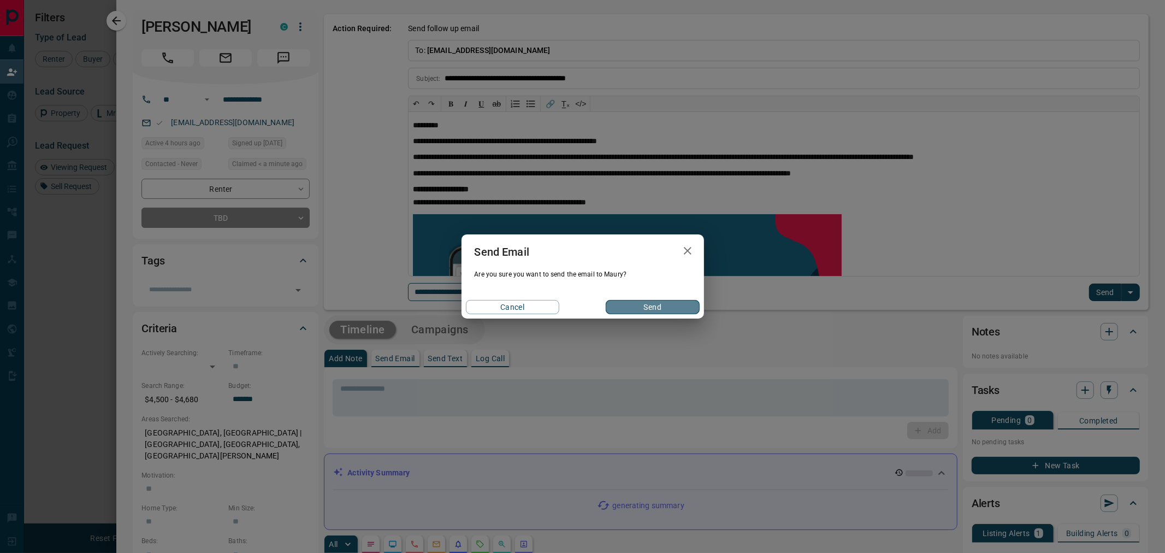
click at [639, 307] on button "Send" at bounding box center [652, 307] width 93 height 14
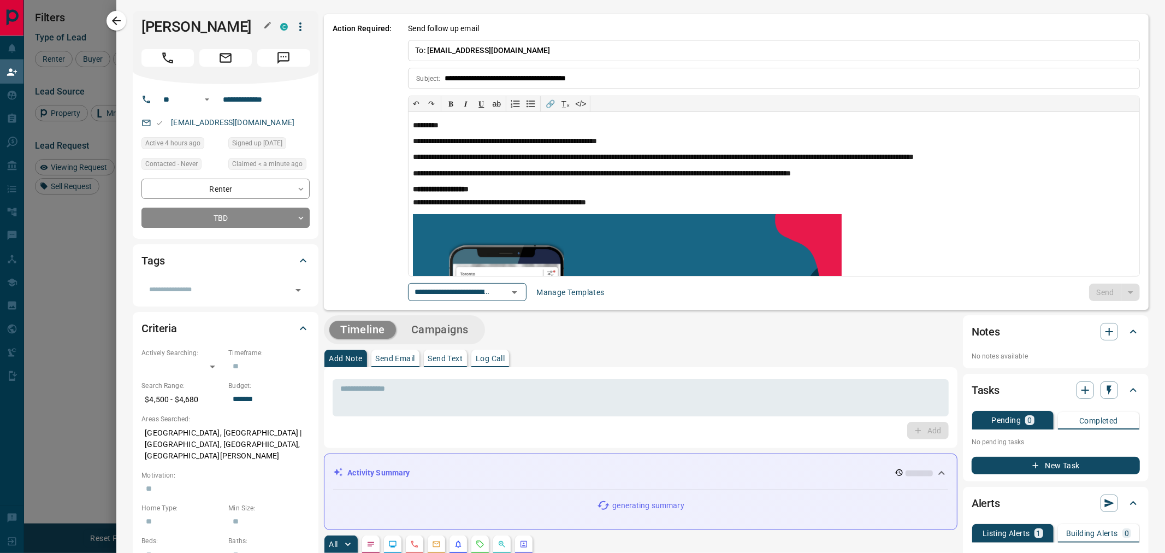
click at [145, 24] on h1 "[PERSON_NAME]" at bounding box center [202, 26] width 122 height 17
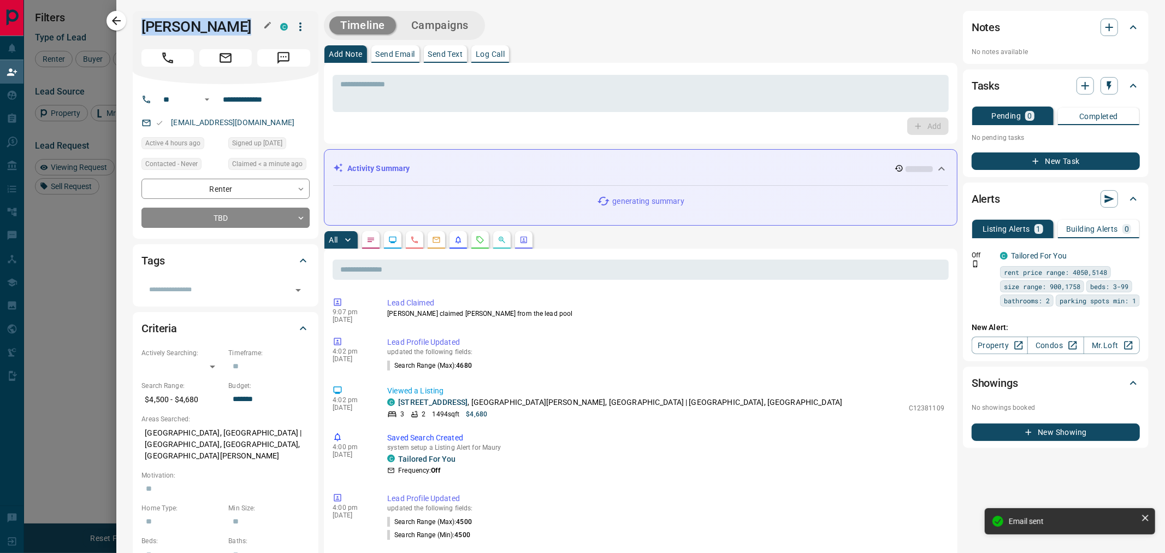
click at [145, 24] on h1 "[PERSON_NAME]" at bounding box center [202, 26] width 122 height 17
copy div "[PERSON_NAME] C"
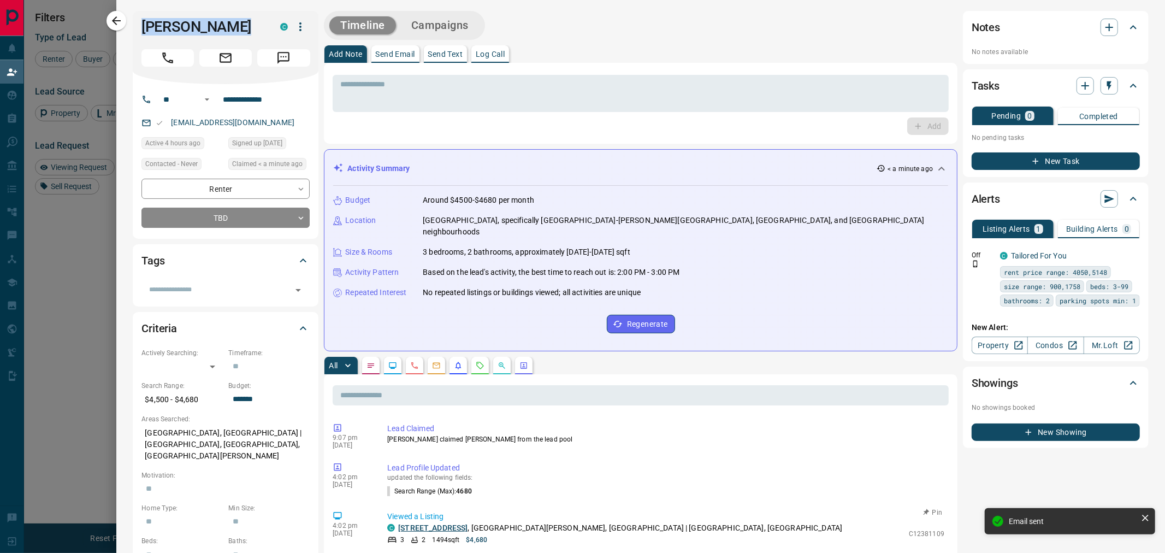
click at [449, 523] on link "[STREET_ADDRESS]" at bounding box center [432, 527] width 69 height 9
click at [110, 21] on icon "button" at bounding box center [116, 20] width 13 height 13
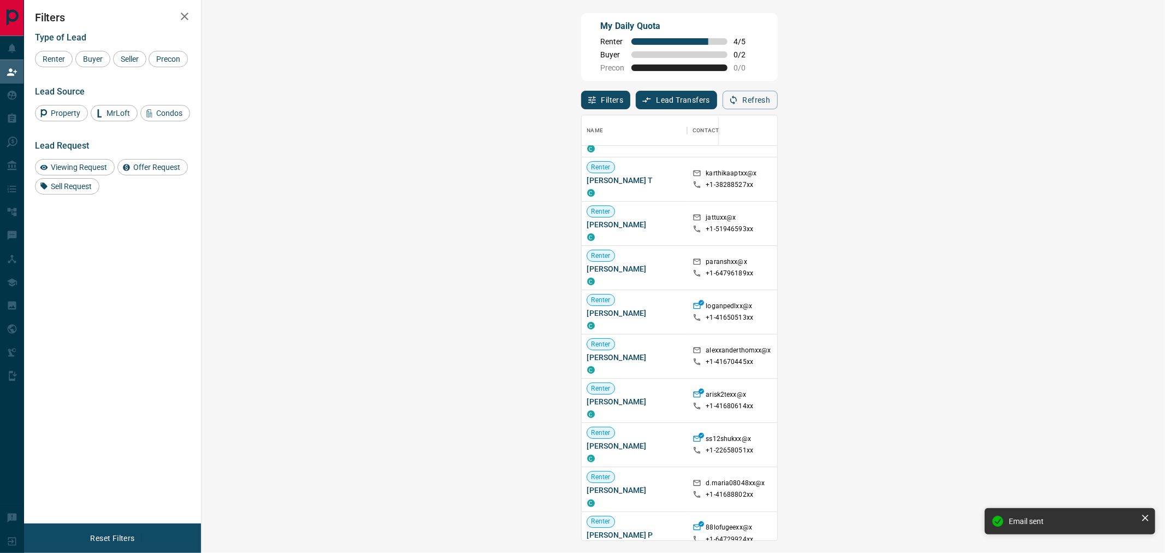
scroll to position [242, 0]
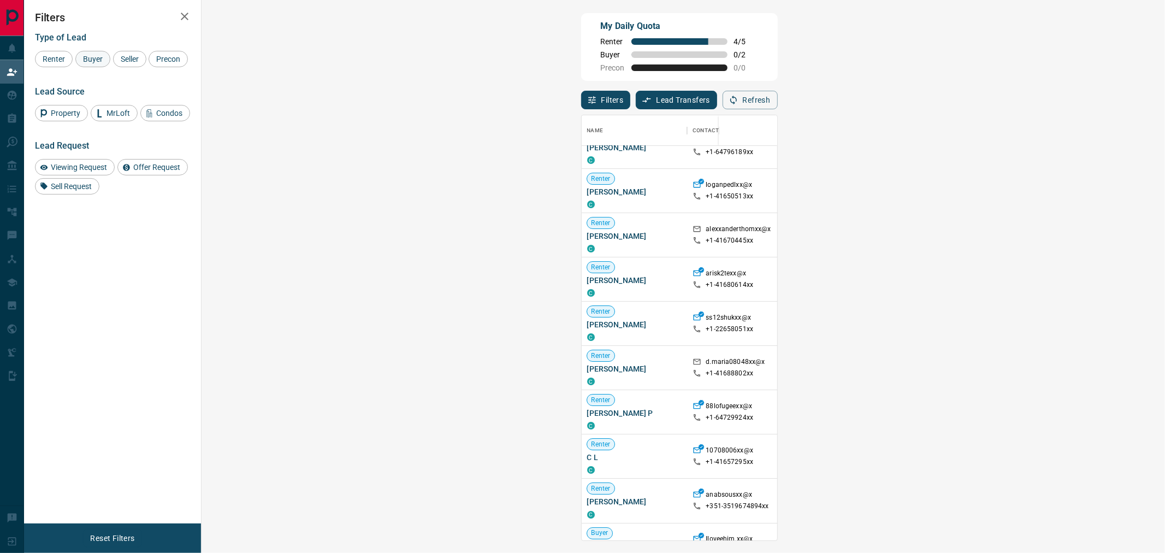
click at [102, 67] on div "Buyer" at bounding box center [92, 59] width 35 height 16
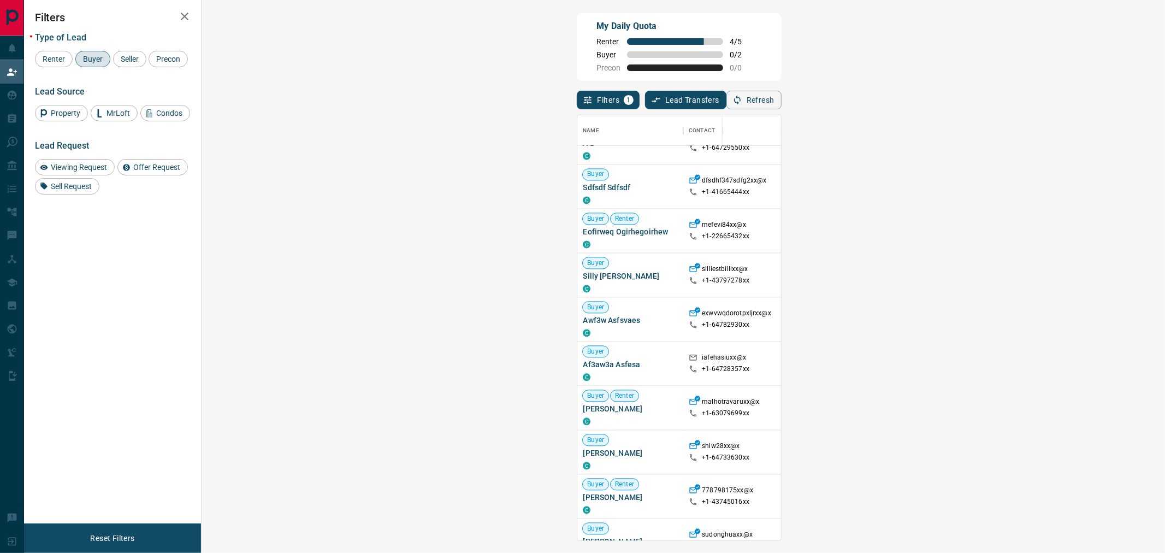
scroll to position [624, 0]
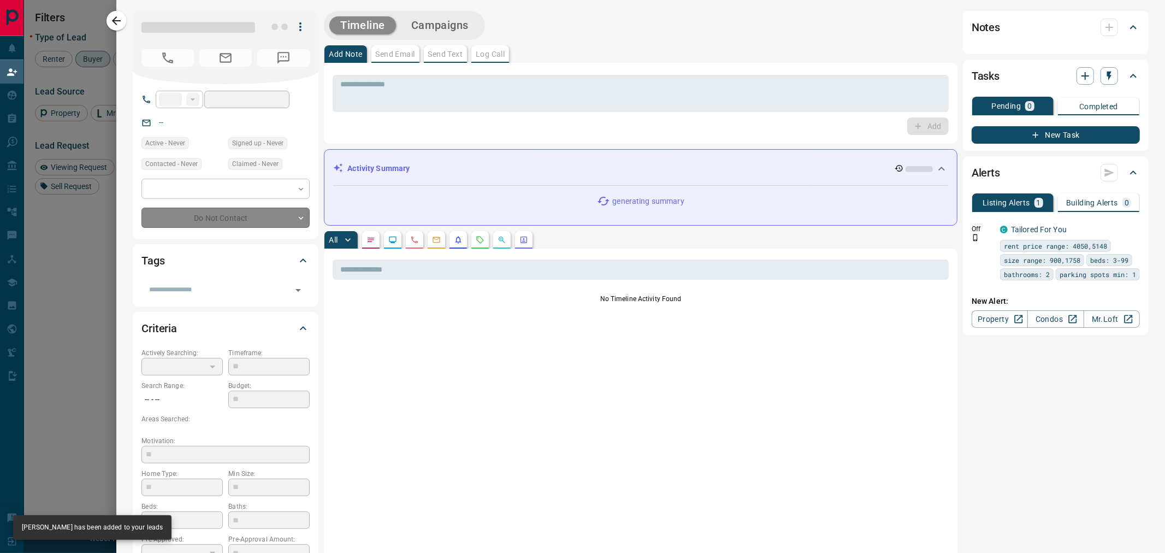
type input "**"
type input "**********"
type input "**"
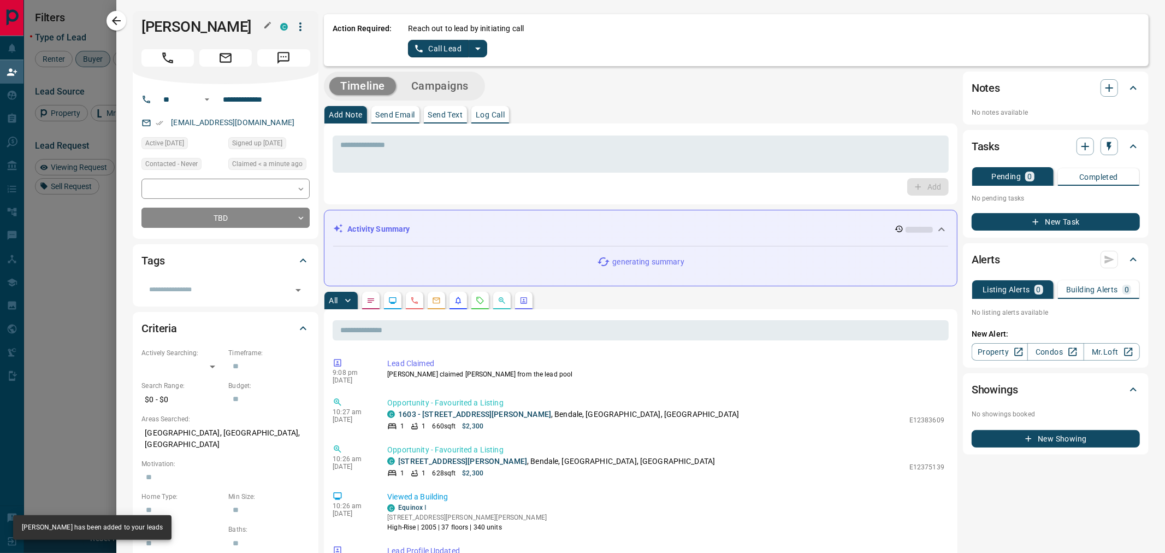
click at [221, 28] on h1 "[PERSON_NAME]" at bounding box center [202, 26] width 122 height 17
copy div "[PERSON_NAME]"
click at [486, 47] on button "split button" at bounding box center [478, 48] width 19 height 17
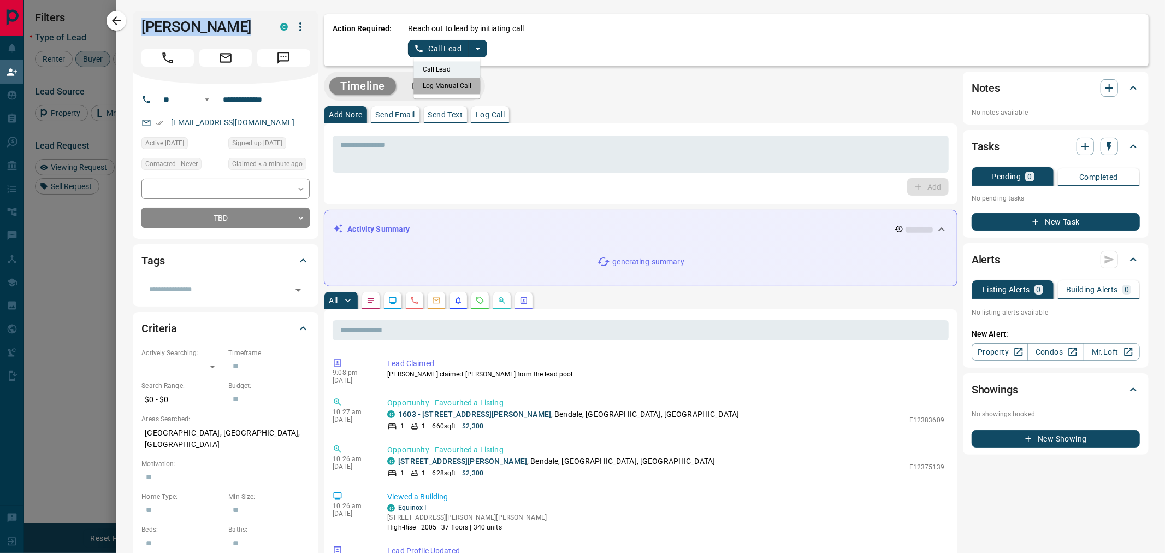
drag, startPoint x: 443, startPoint y: 86, endPoint x: 441, endPoint y: 54, distance: 32.3
click at [442, 84] on li "Log Manual Call" at bounding box center [447, 86] width 67 height 16
click at [442, 52] on button "Log Manual Call" at bounding box center [444, 48] width 72 height 17
click at [442, 51] on button "No" at bounding box center [439, 48] width 19 height 17
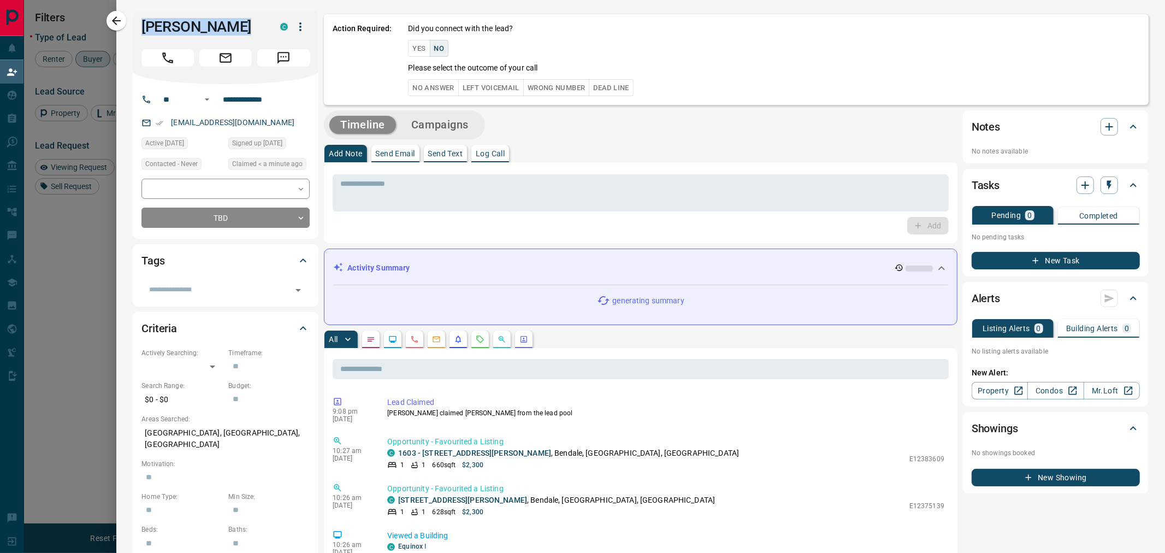
click at [426, 85] on button "No Answer" at bounding box center [433, 87] width 50 height 17
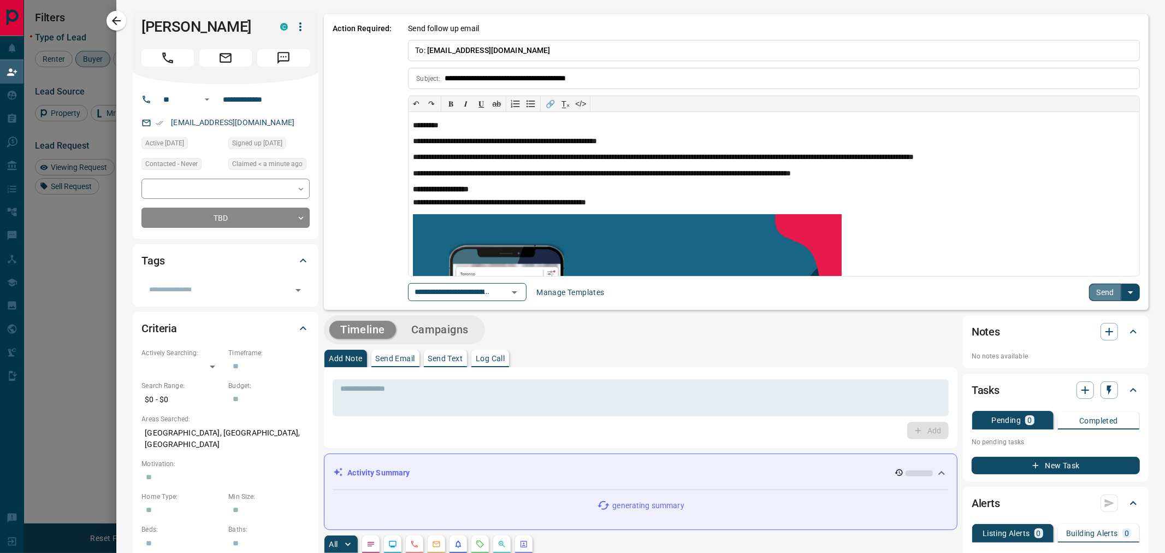
click at [1092, 292] on button "Send" at bounding box center [1105, 291] width 32 height 17
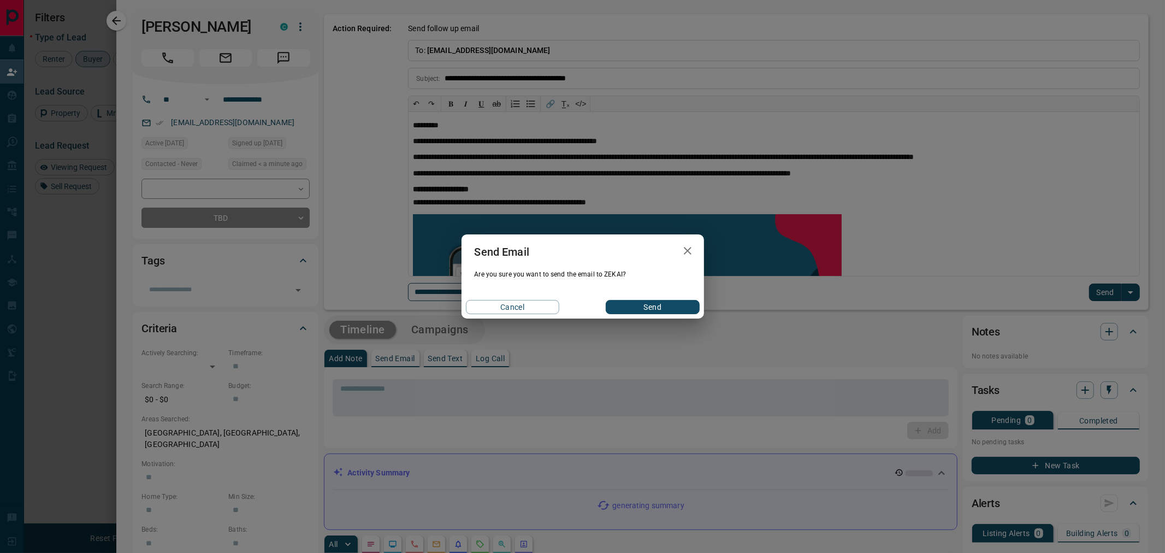
click at [645, 299] on div "Cancel Send" at bounding box center [582, 306] width 242 height 23
click at [635, 307] on button "Send" at bounding box center [652, 307] width 93 height 14
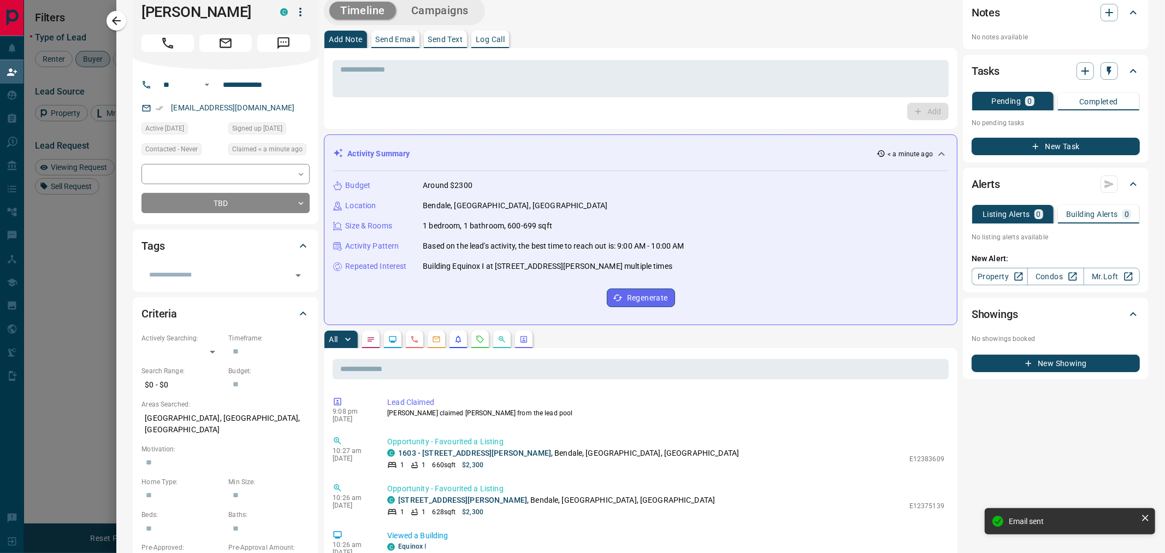
scroll to position [0, 0]
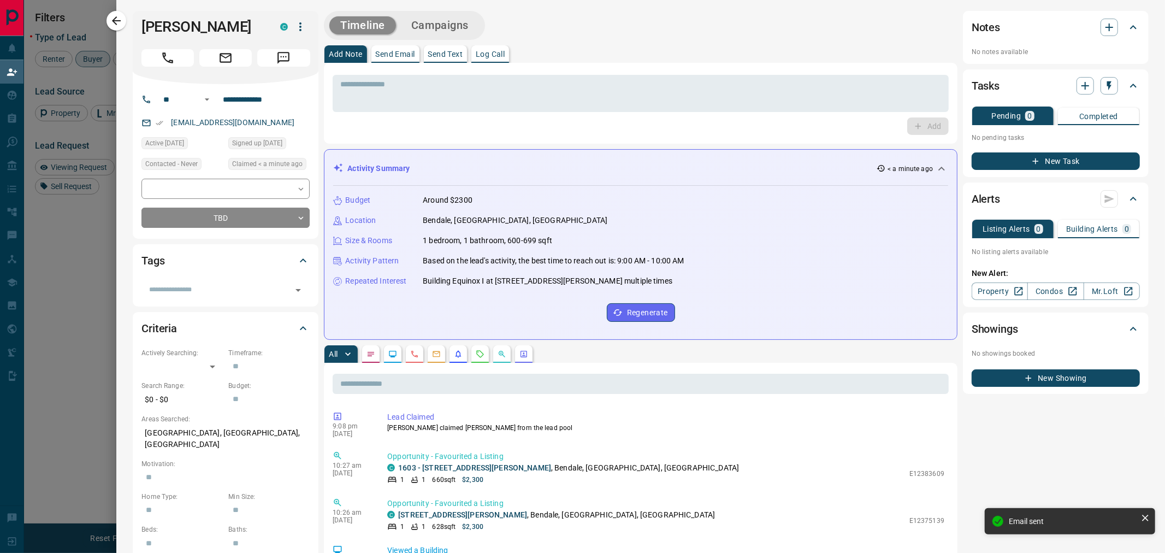
click at [179, 25] on h1 "[PERSON_NAME]" at bounding box center [202, 26] width 122 height 17
copy div "[PERSON_NAME]"
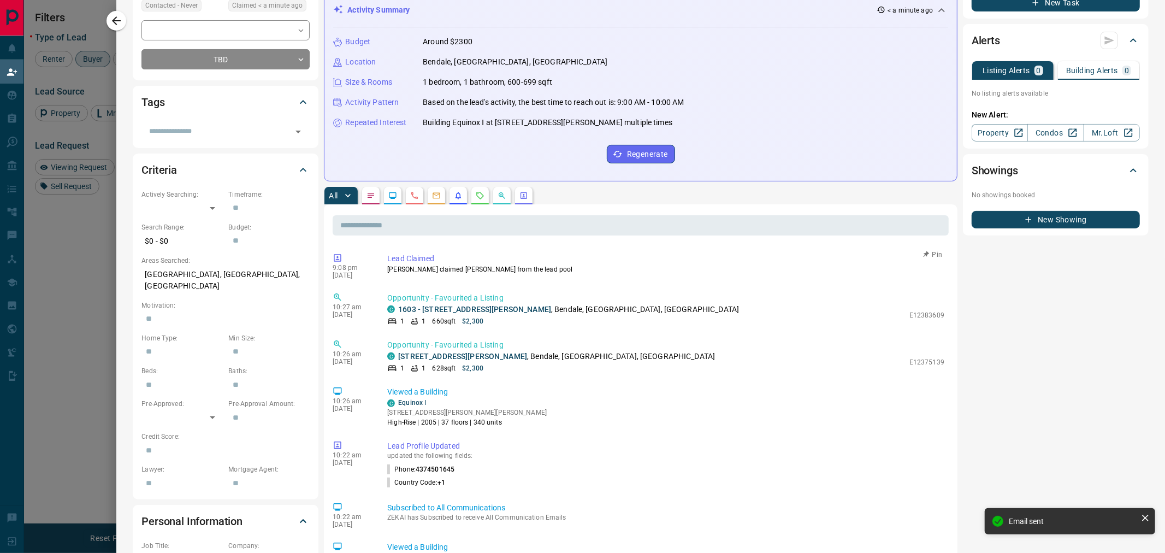
scroll to position [242, 0]
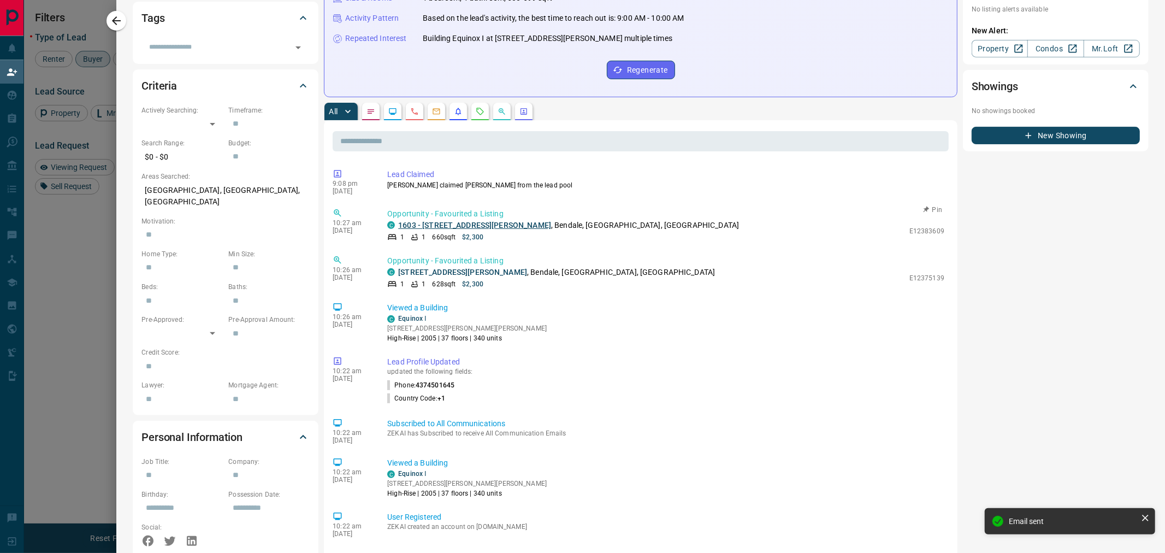
click at [451, 224] on link "1603 - [STREET_ADDRESS][PERSON_NAME]" at bounding box center [474, 225] width 153 height 9
click at [121, 22] on icon "button" at bounding box center [116, 20] width 13 height 13
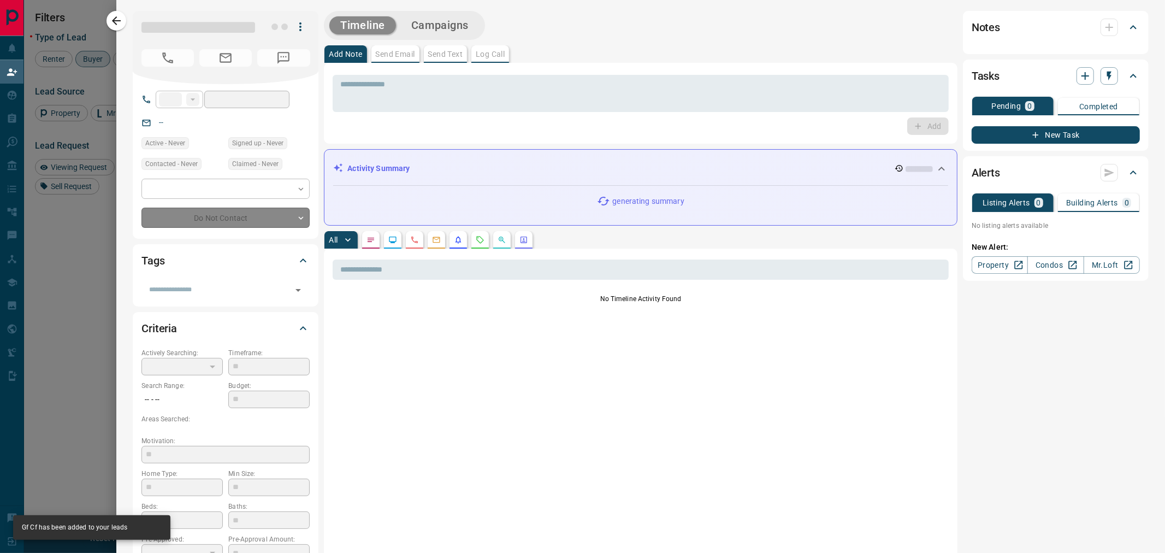
type input "**"
type input "**********"
type input "**"
type input "*********"
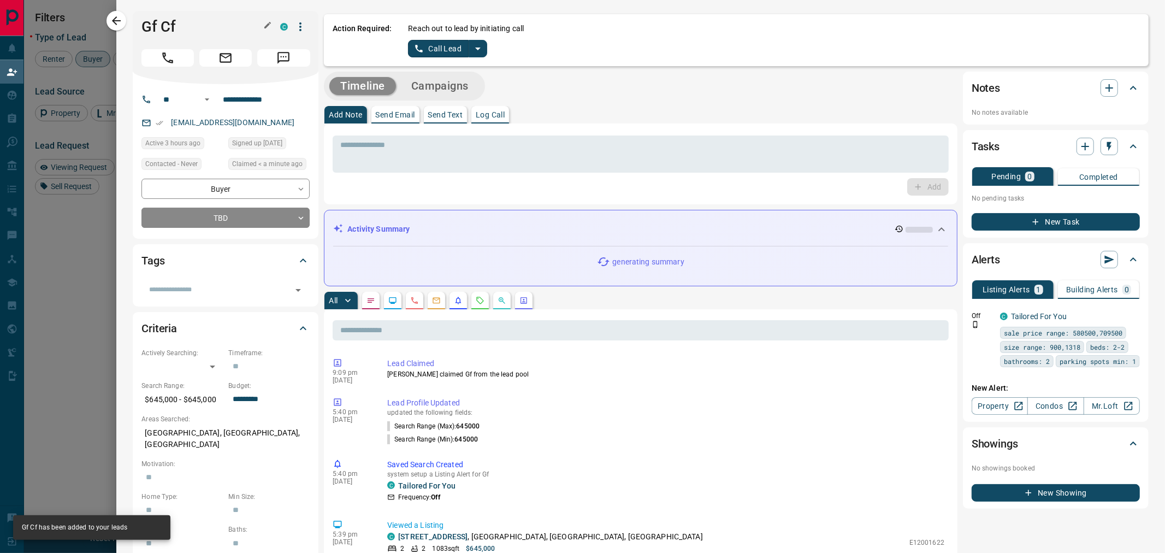
click at [199, 25] on h1 "Gf Cf" at bounding box center [202, 26] width 122 height 17
click at [173, 28] on h1 "Gf Cf" at bounding box center [202, 26] width 122 height 17
copy div "Gf Cf C"
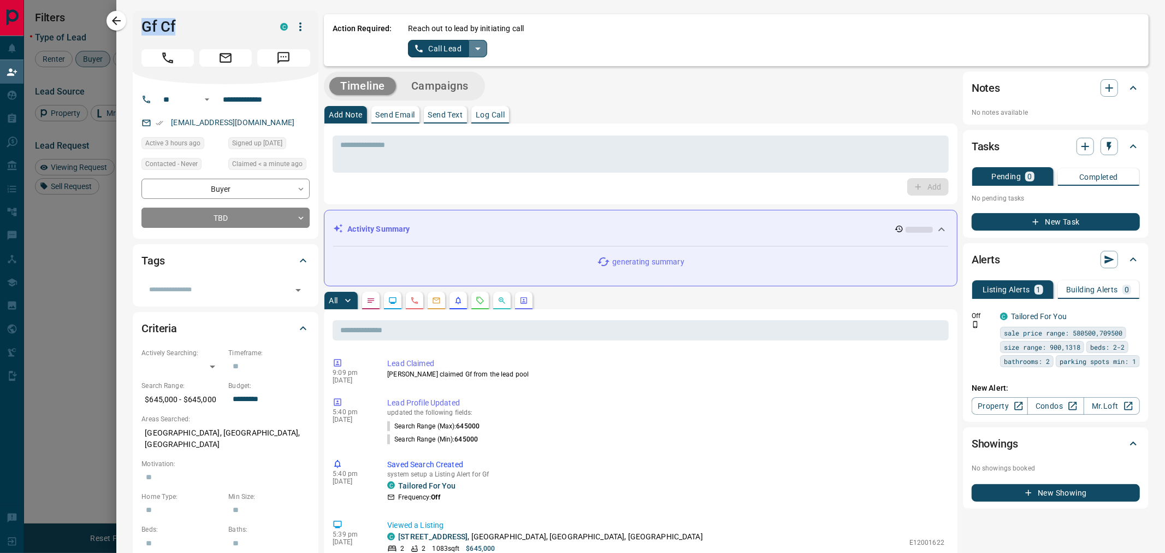
click at [479, 52] on icon "split button" at bounding box center [477, 48] width 13 height 13
drag, startPoint x: 454, startPoint y: 86, endPoint x: 441, endPoint y: 55, distance: 34.0
click at [454, 85] on li "Log Manual Call" at bounding box center [447, 86] width 67 height 16
click at [440, 47] on button "Log Manual Call" at bounding box center [444, 48] width 72 height 17
click at [440, 47] on button "No" at bounding box center [439, 48] width 19 height 17
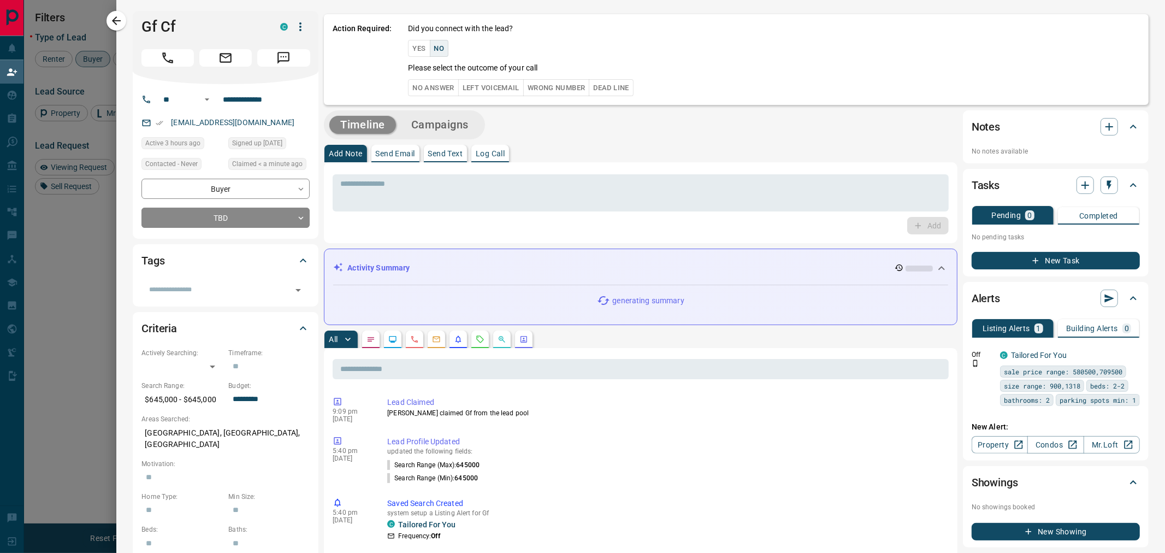
click at [431, 96] on div "Action Required: Did you connect with the lead? Yes No Please select the outcom…" at bounding box center [736, 59] width 825 height 91
click at [434, 84] on button "No Answer" at bounding box center [433, 87] width 50 height 17
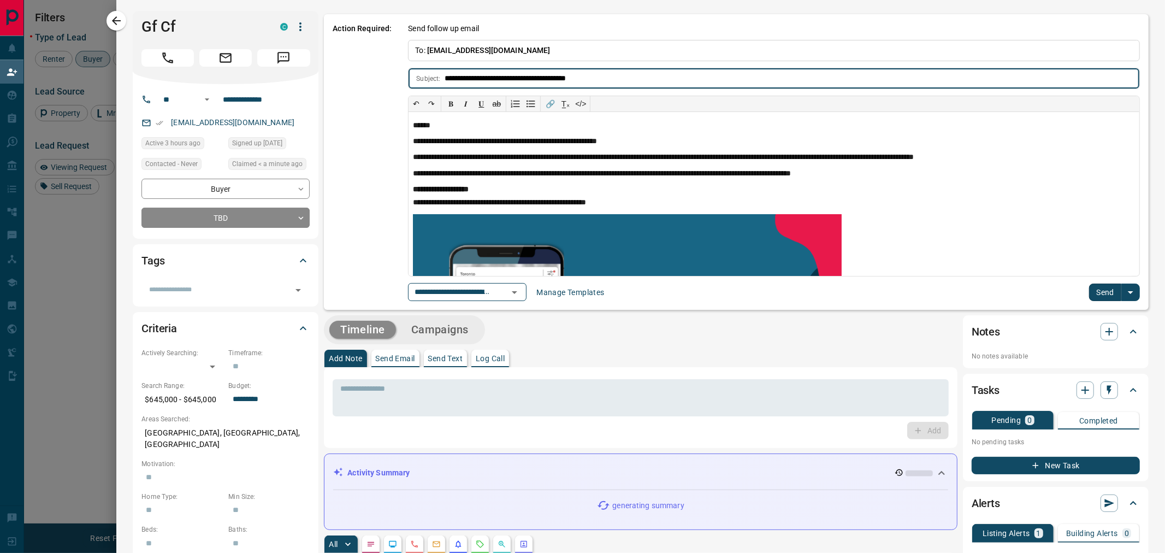
click at [1093, 292] on button "Send" at bounding box center [1105, 291] width 32 height 17
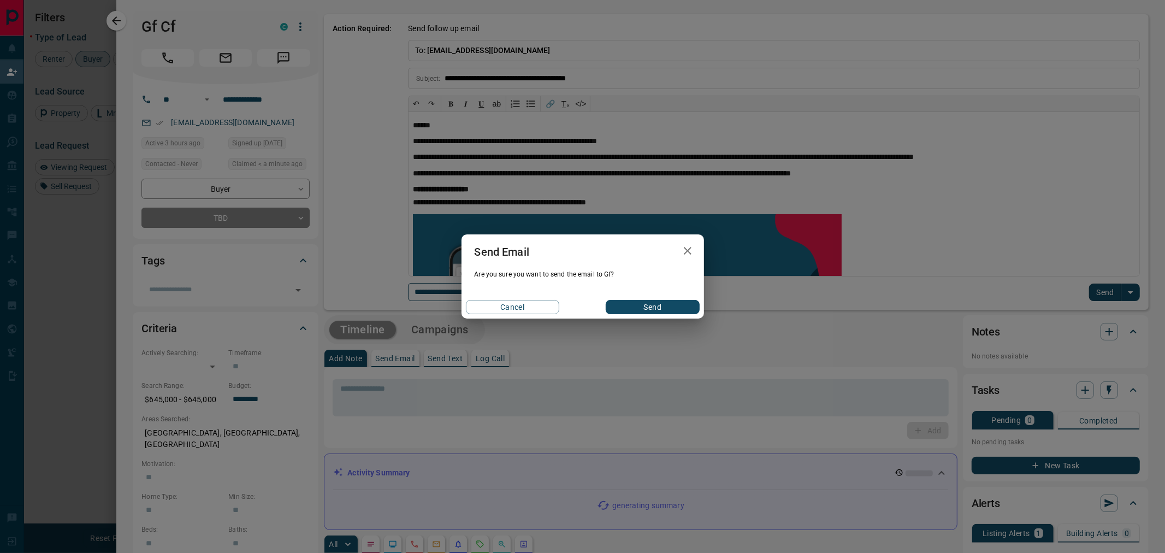
click at [631, 299] on div "Cancel Send" at bounding box center [582, 306] width 242 height 23
click at [632, 307] on button "Send" at bounding box center [652, 307] width 93 height 14
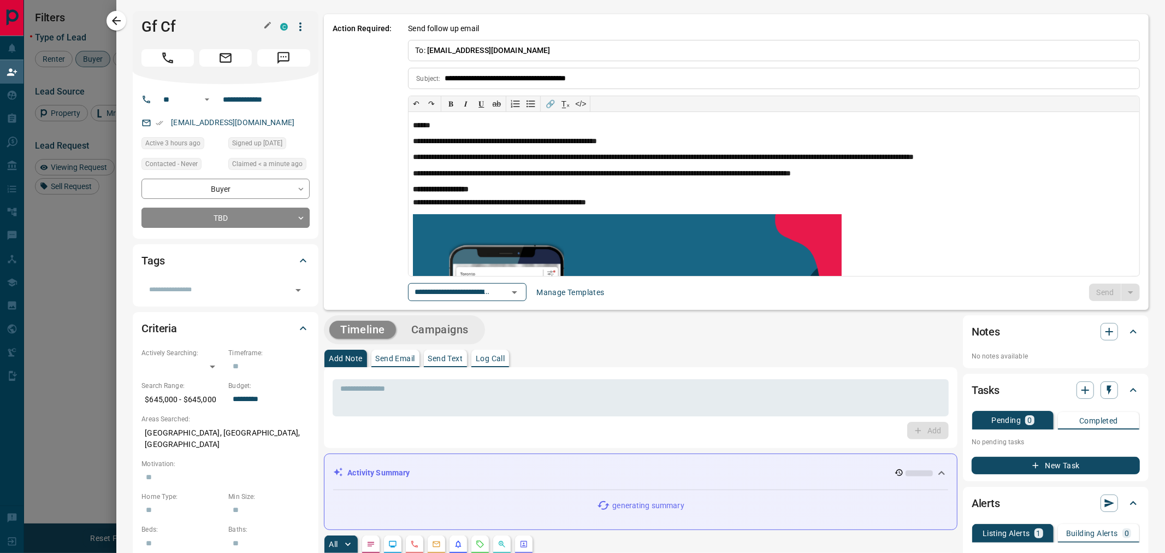
click at [158, 28] on h1 "Gf Cf" at bounding box center [202, 26] width 122 height 17
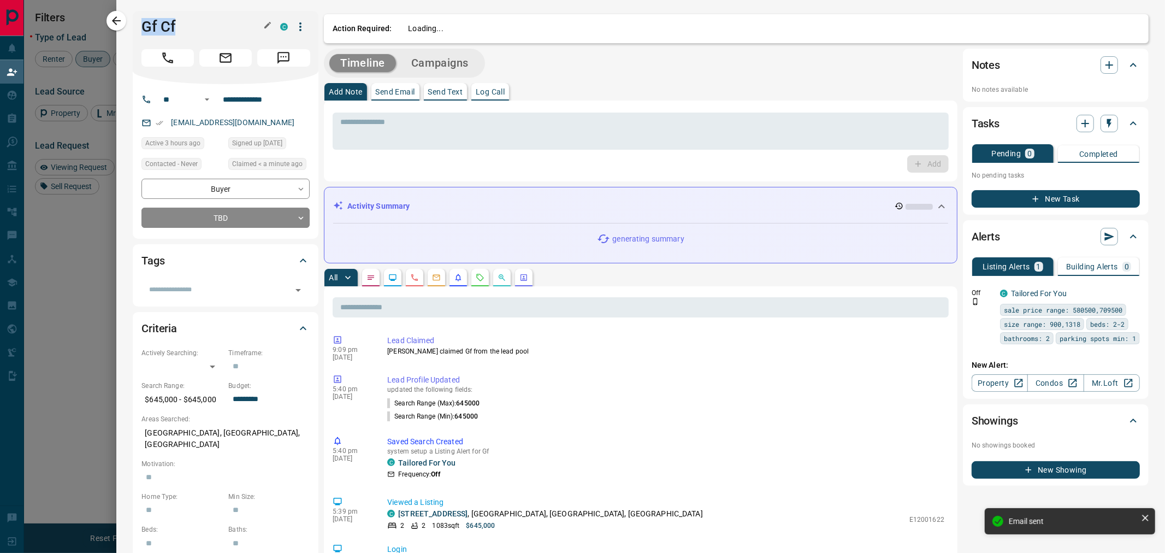
click at [158, 28] on h1 "Gf Cf" at bounding box center [202, 26] width 122 height 17
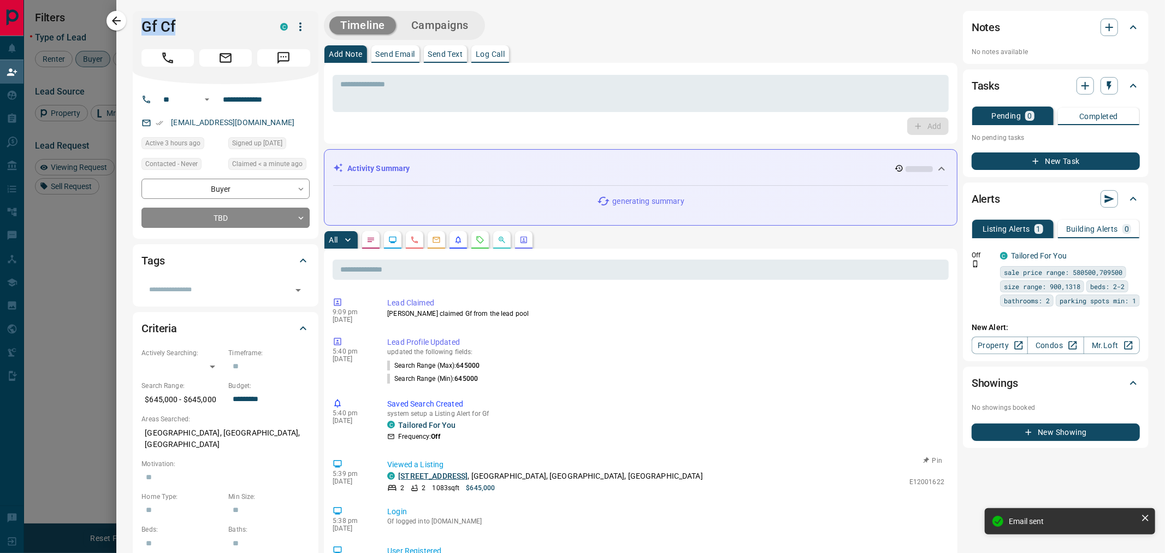
click at [452, 472] on link "[STREET_ADDRESS]" at bounding box center [432, 475] width 69 height 9
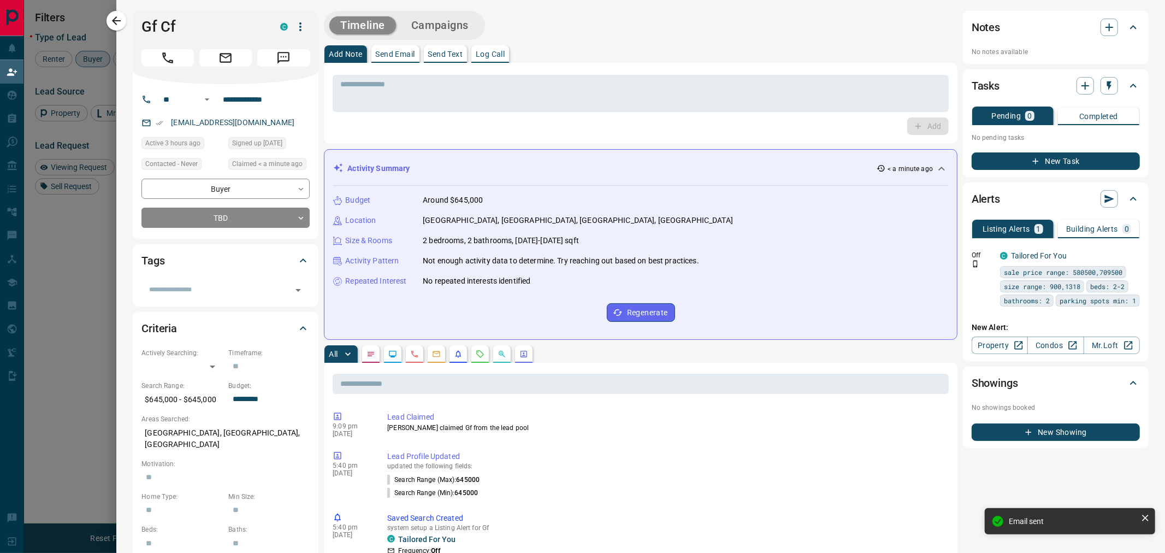
click at [105, 15] on div at bounding box center [582, 276] width 1165 height 553
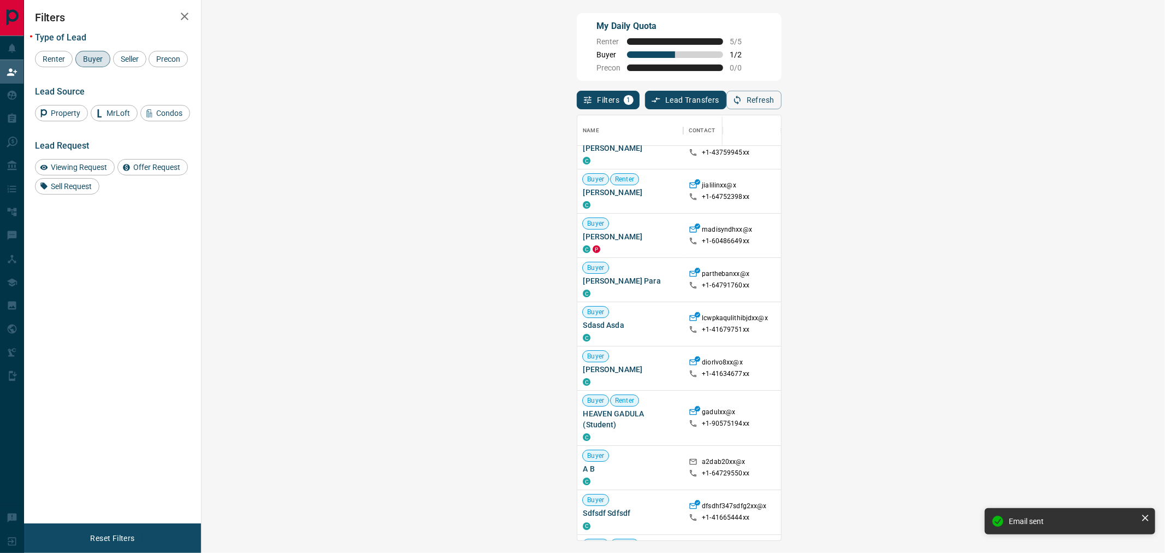
scroll to position [364, 0]
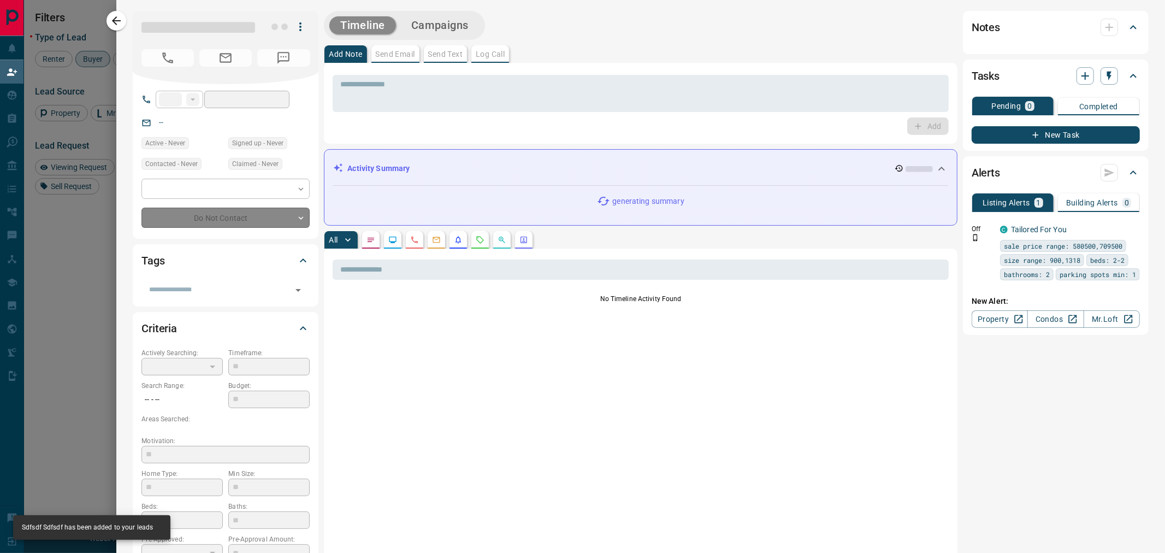
type input "**"
type input "**********"
type input "**"
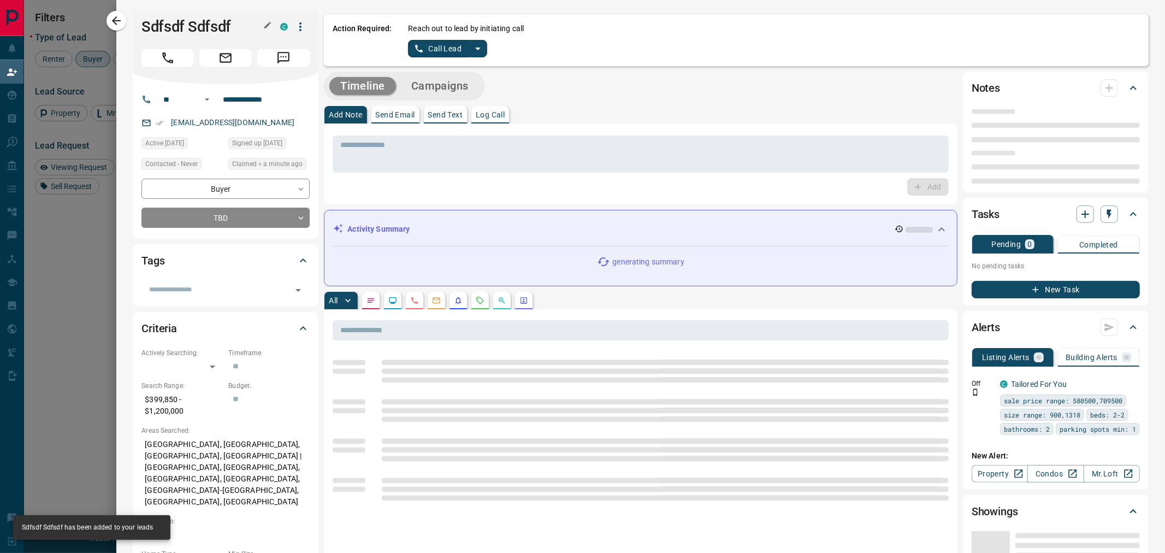
click at [180, 23] on h1 "Sdfsdf Sdfsdf" at bounding box center [202, 26] width 122 height 17
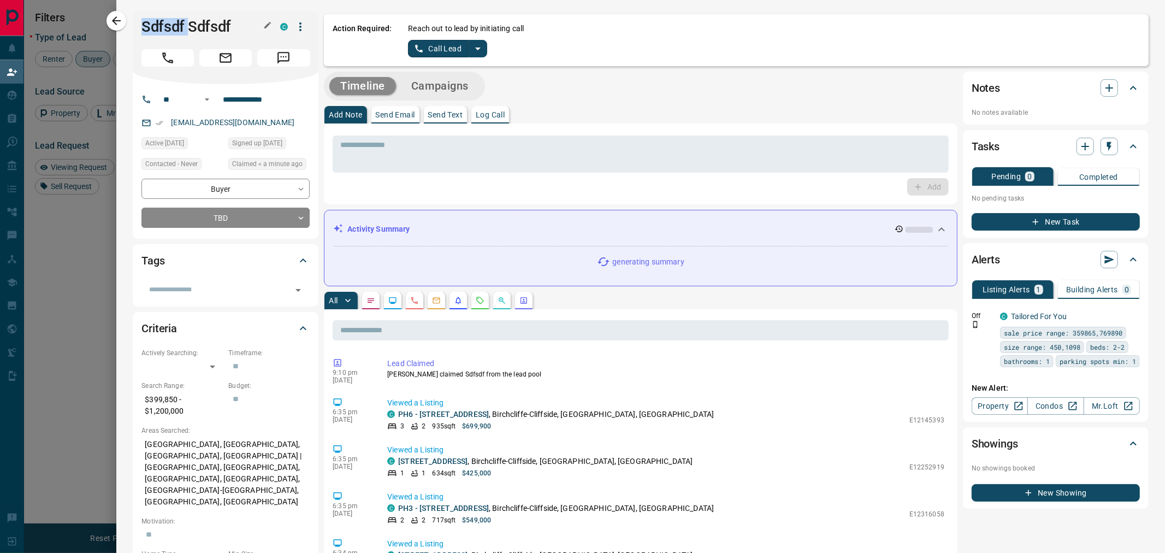
click at [180, 23] on h1 "Sdfsdf Sdfsdf" at bounding box center [202, 26] width 122 height 17
click at [479, 51] on icon "split button" at bounding box center [477, 48] width 13 height 13
click at [444, 80] on li "Log Manual Call" at bounding box center [447, 86] width 67 height 16
click at [448, 51] on button "Log Manual Call" at bounding box center [444, 48] width 72 height 17
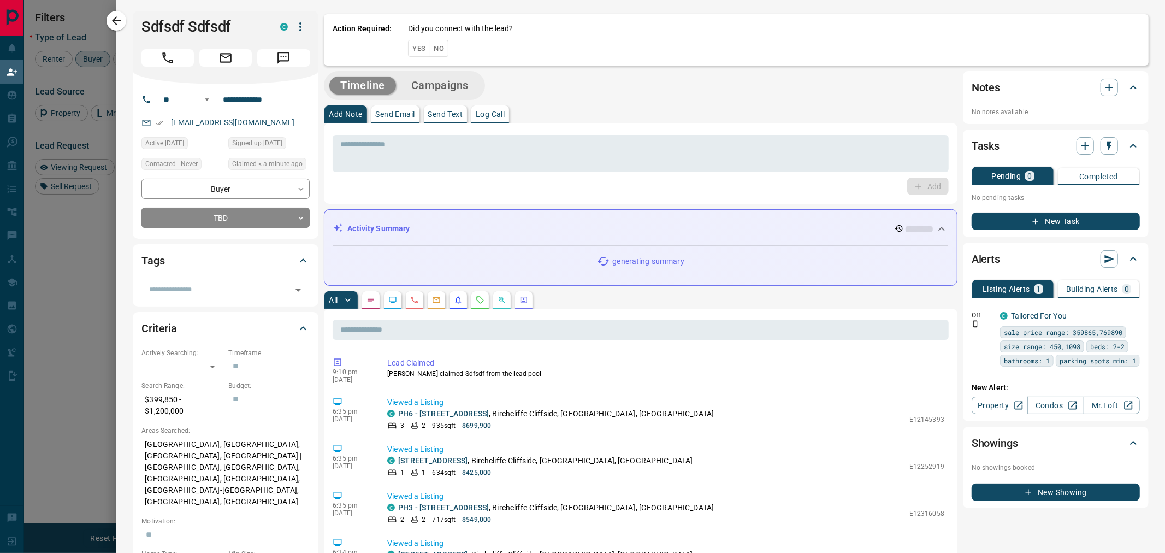
click at [455, 50] on div "Did you connect with the lead? Yes No" at bounding box center [774, 40] width 732 height 34
click at [451, 50] on div "Did you connect with the lead? Yes No" at bounding box center [774, 40] width 732 height 34
click at [447, 50] on button "No" at bounding box center [439, 48] width 19 height 17
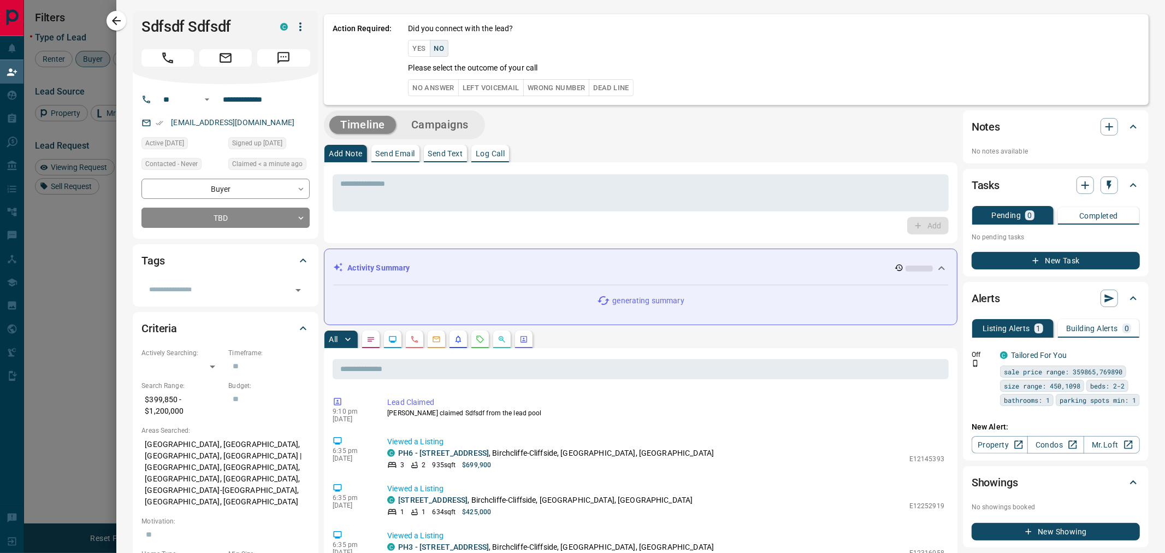
click at [441, 82] on button "No Answer" at bounding box center [433, 87] width 50 height 17
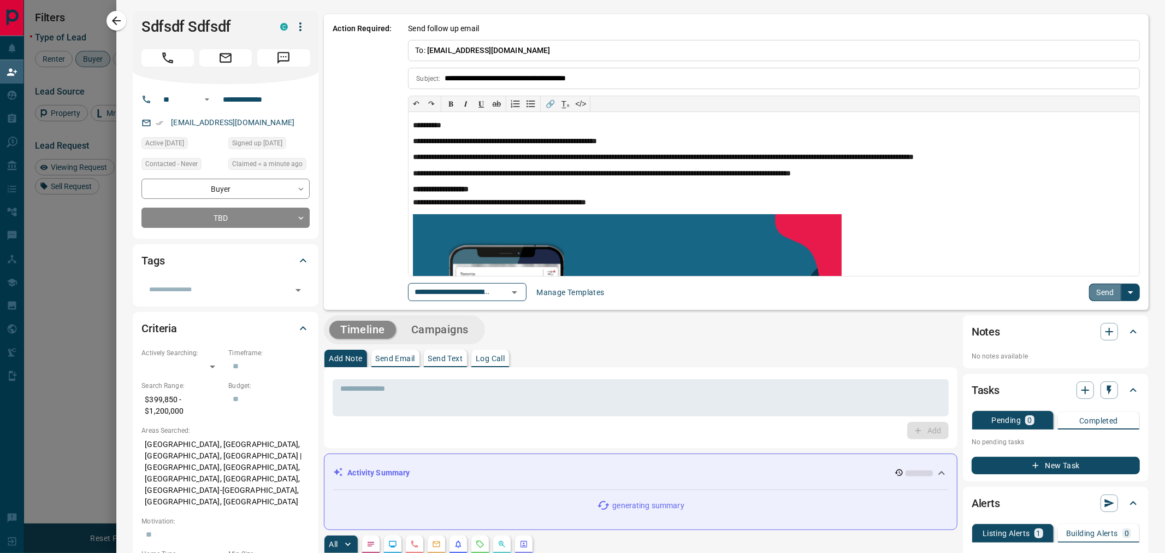
click at [1089, 293] on button "Send" at bounding box center [1105, 291] width 32 height 17
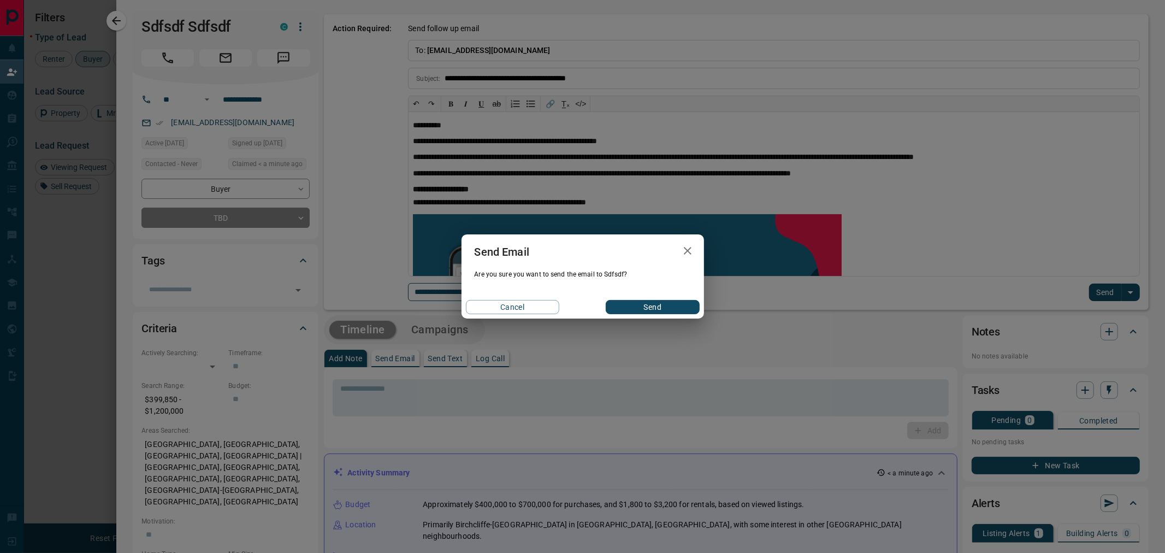
click at [648, 307] on button "Send" at bounding box center [652, 307] width 93 height 14
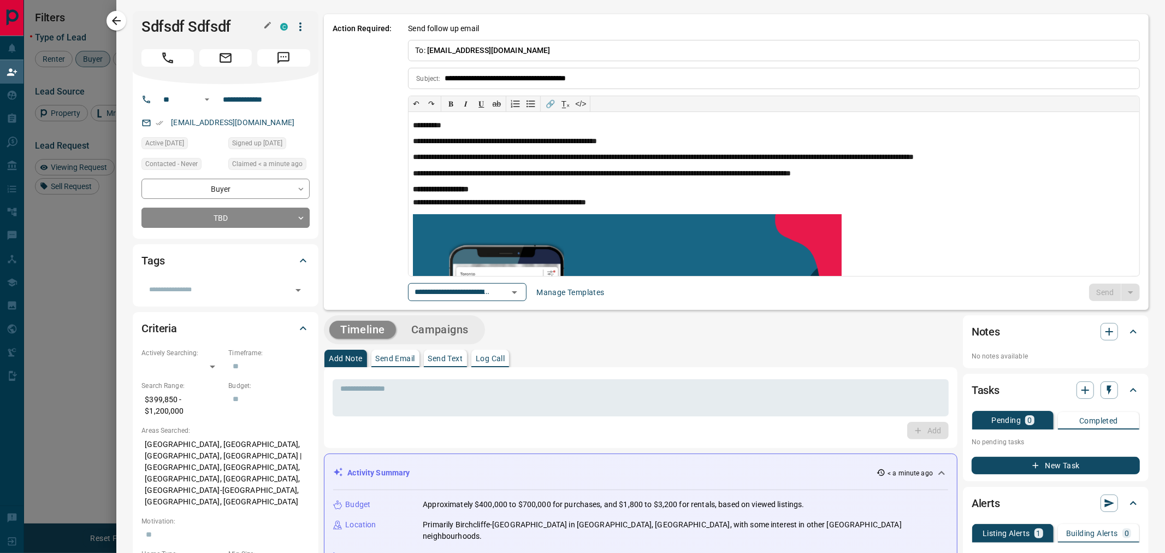
click at [216, 25] on h1 "Sdfsdf Sdfsdf" at bounding box center [202, 26] width 122 height 17
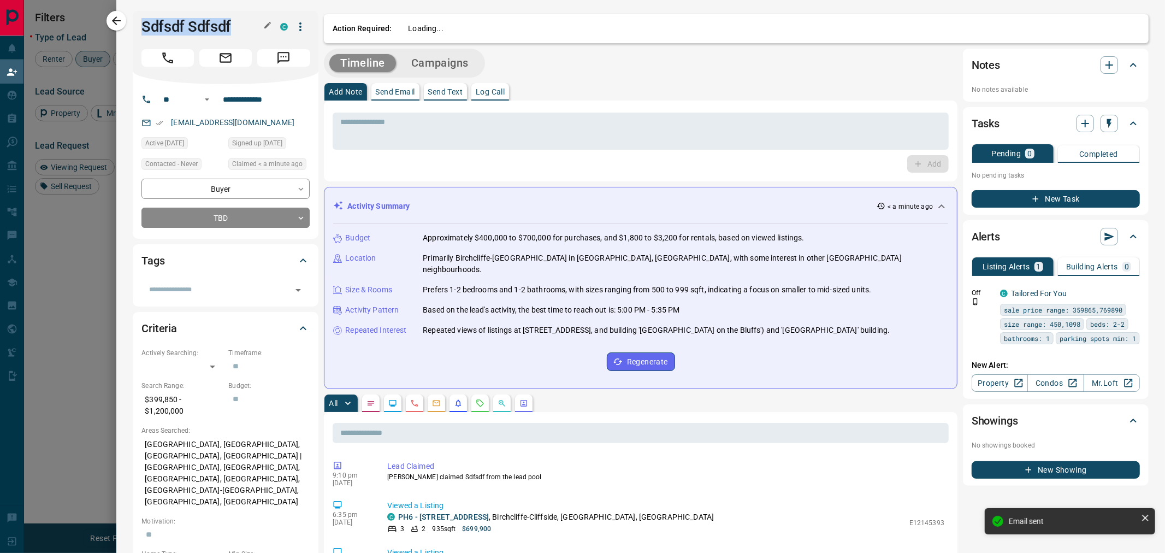
click at [216, 25] on h1 "Sdfsdf Sdfsdf" at bounding box center [202, 26] width 122 height 17
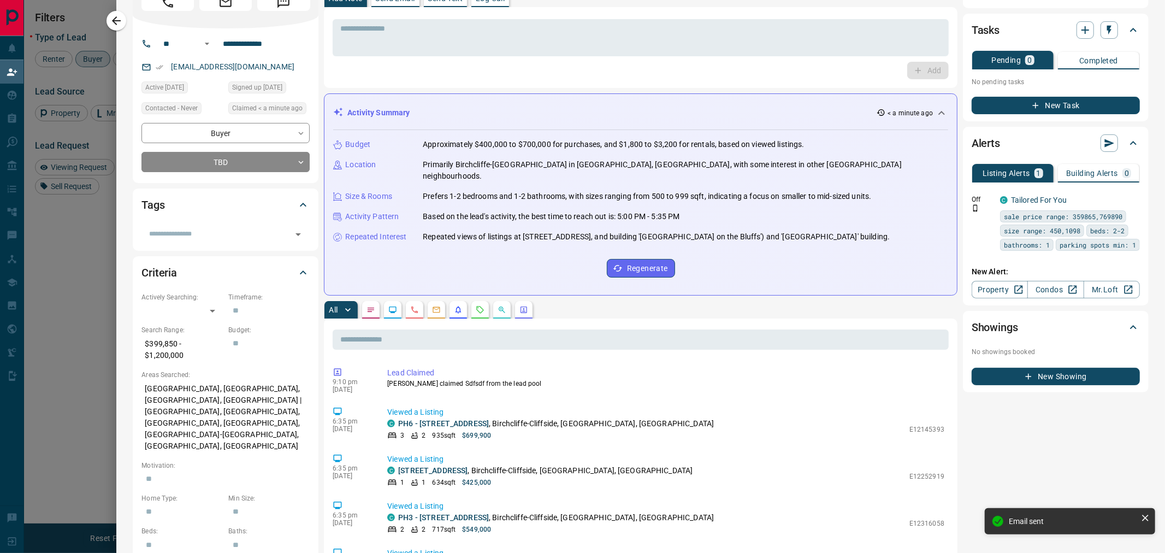
scroll to position [121, 0]
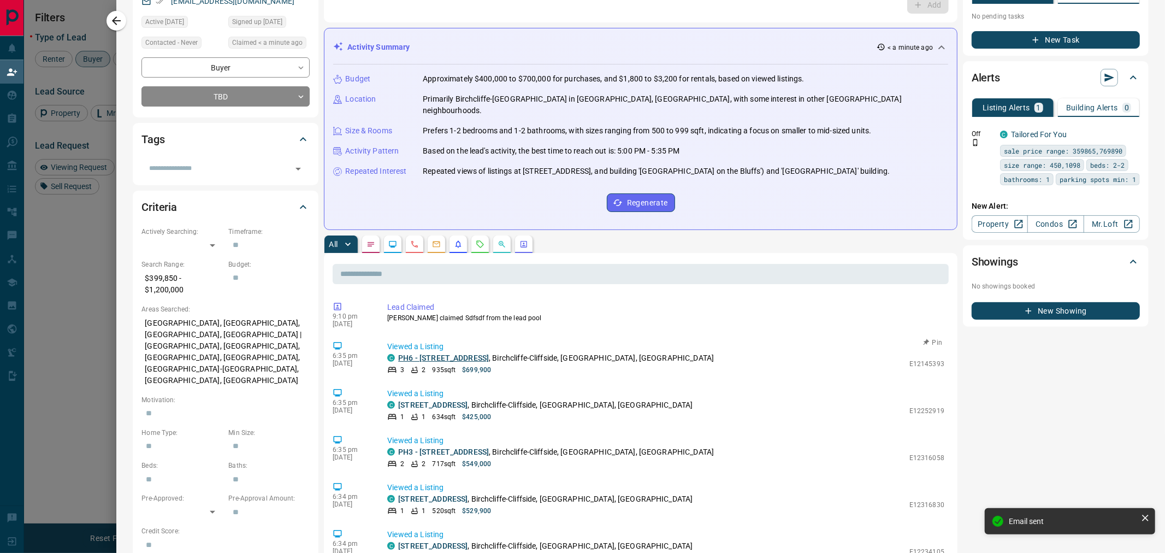
click at [446, 353] on link "PH6 - [STREET_ADDRESS]" at bounding box center [443, 357] width 91 height 9
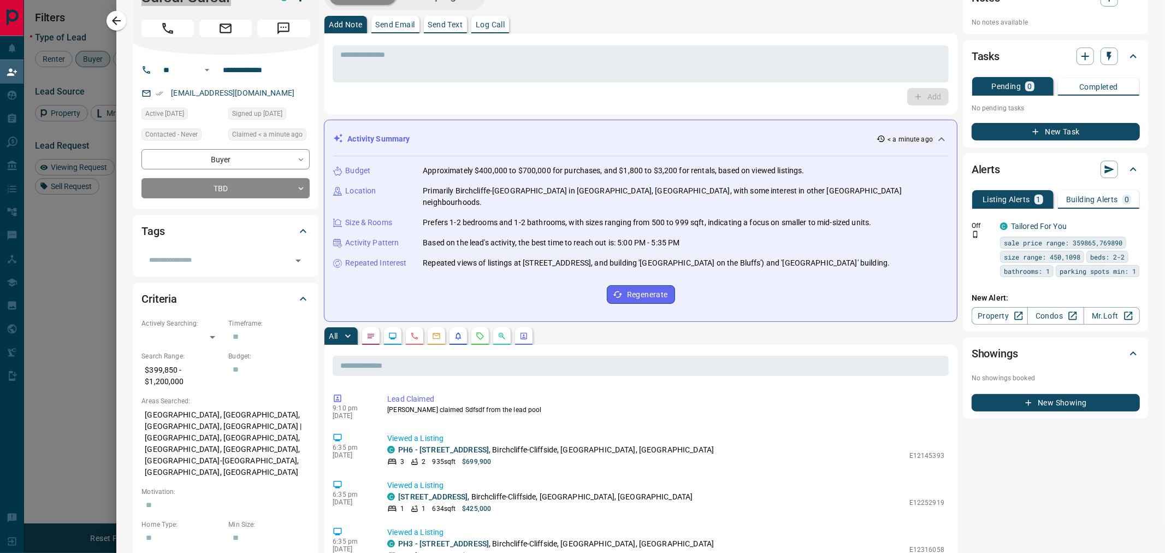
scroll to position [0, 0]
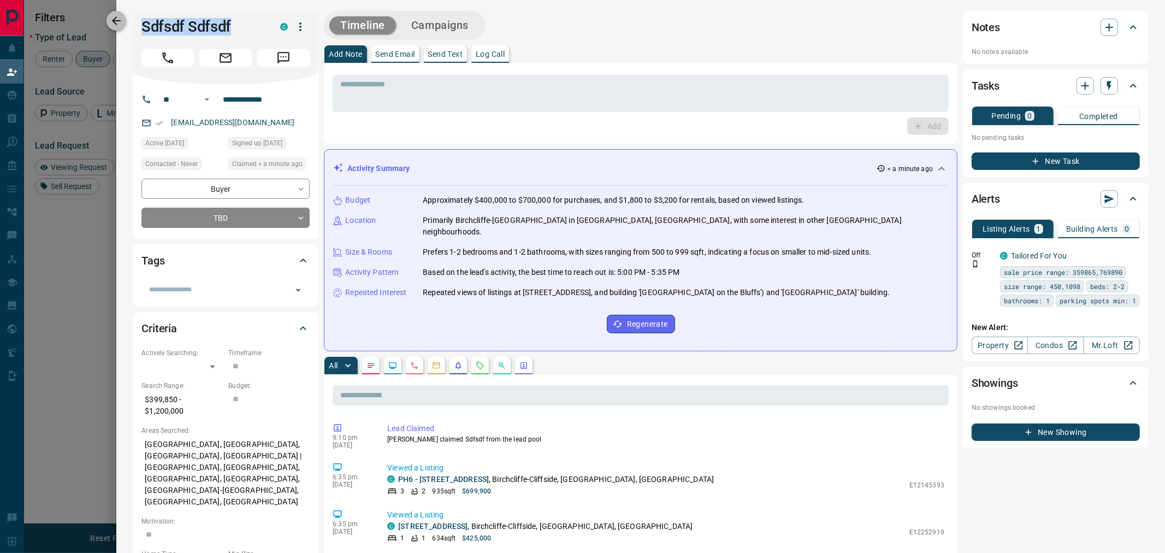
click at [121, 22] on icon "button" at bounding box center [116, 20] width 13 height 13
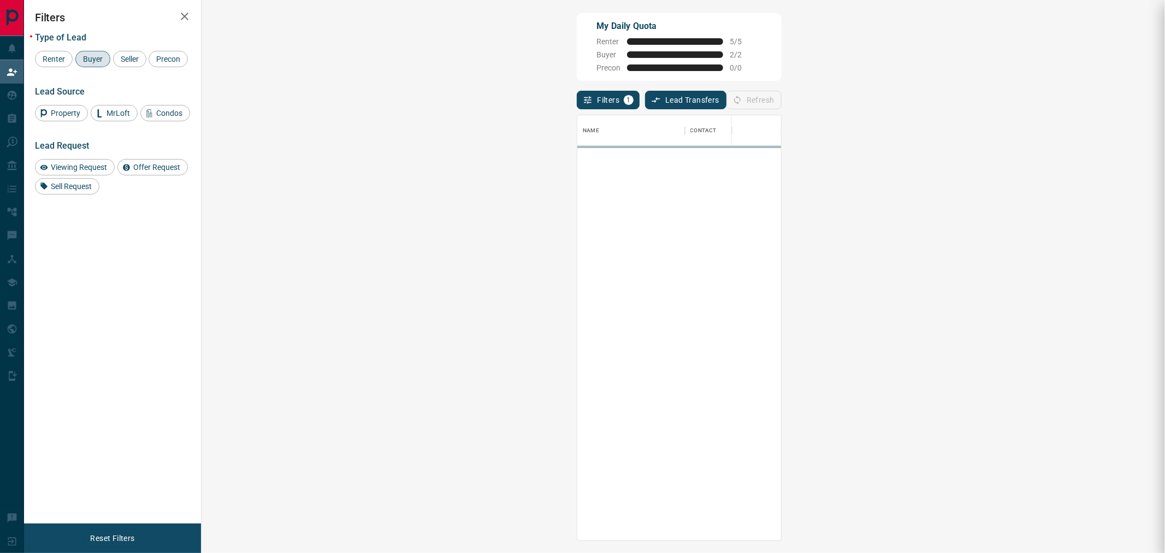
scroll to position [416, 930]
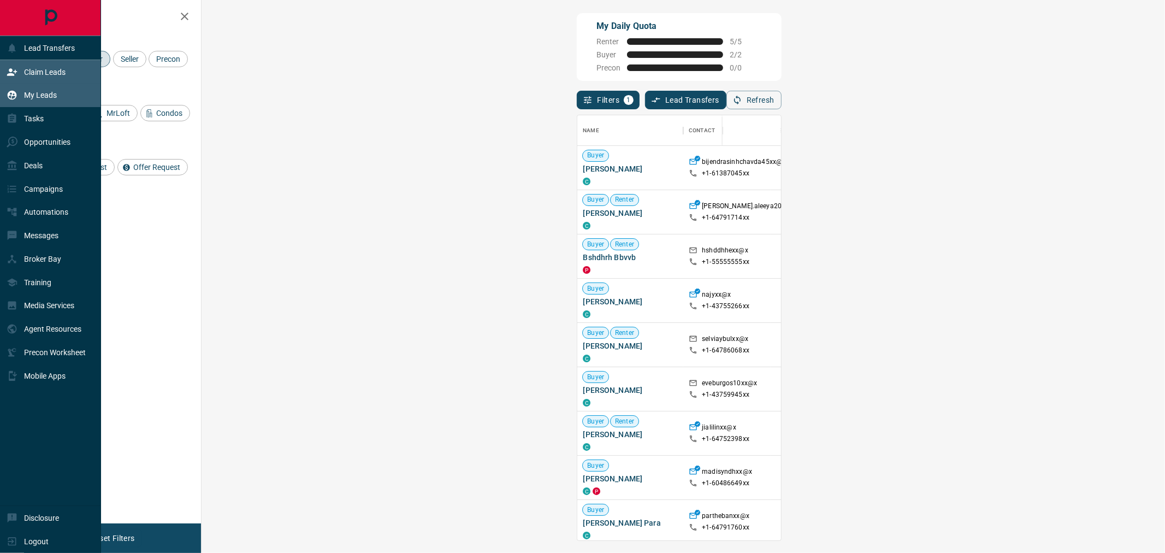
click at [33, 99] on p "My Leads" at bounding box center [40, 95] width 33 height 9
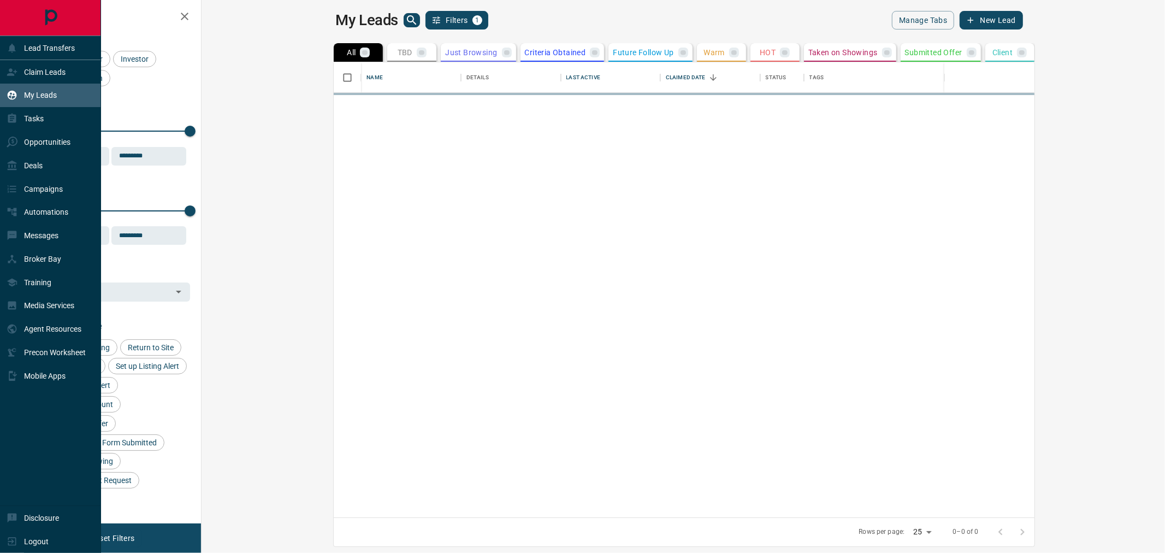
scroll to position [445, 949]
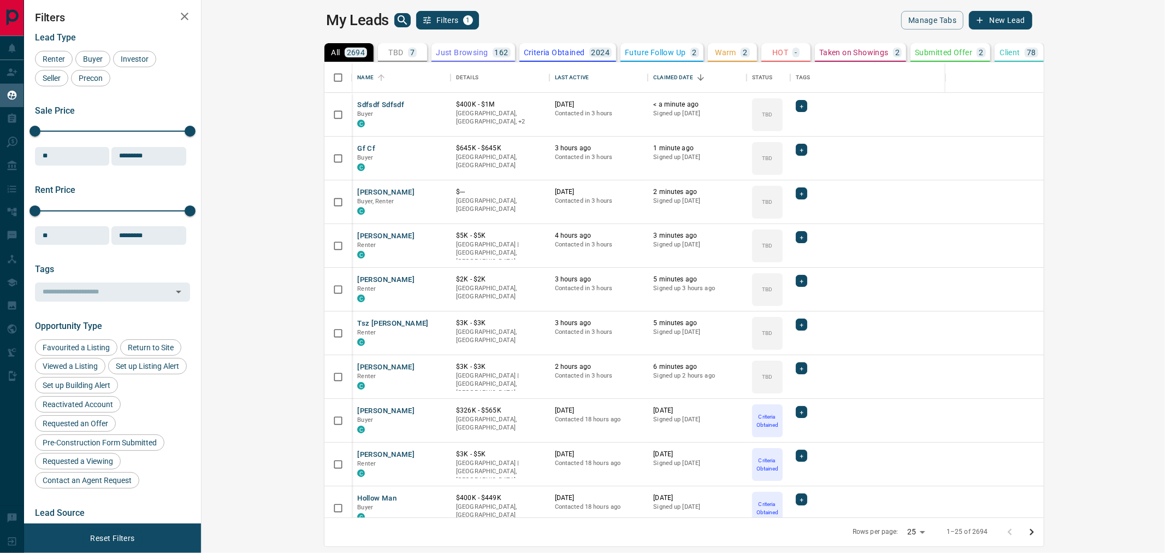
click at [378, 58] on button "TBD 7" at bounding box center [402, 52] width 49 height 19
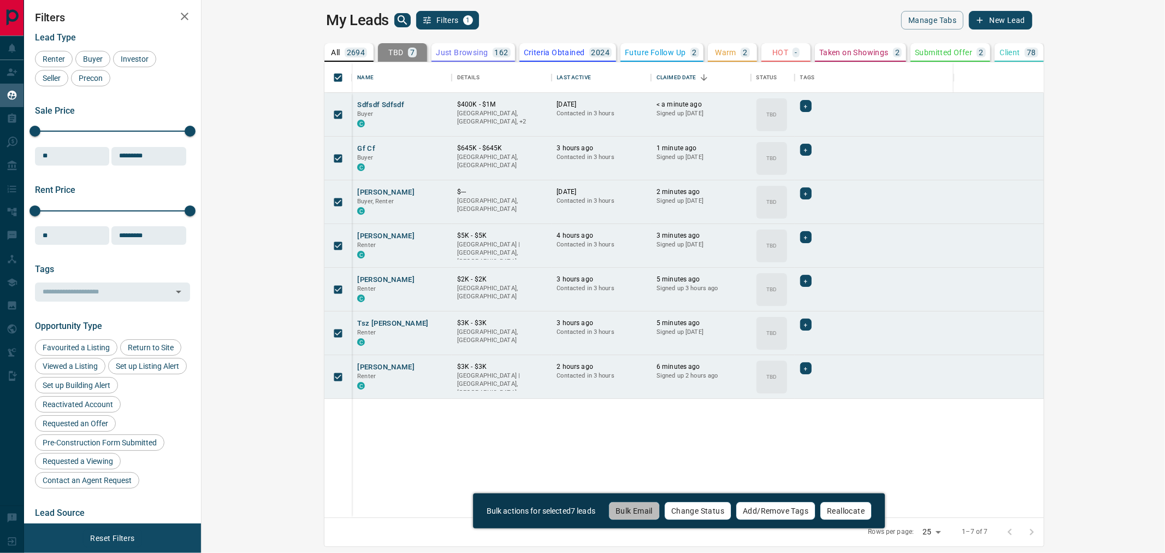
click at [650, 506] on button "Bulk Email" at bounding box center [633, 510] width 51 height 19
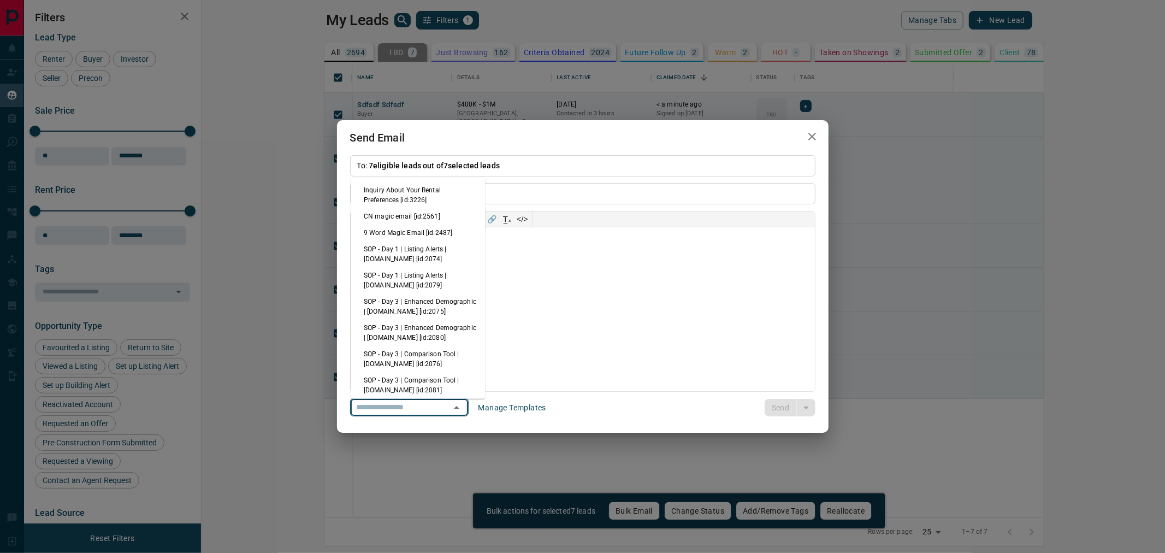
click at [435, 403] on input "text" at bounding box center [393, 407] width 83 height 14
click at [392, 216] on li "CN magic email [id:2561]" at bounding box center [418, 216] width 134 height 16
type input "**********"
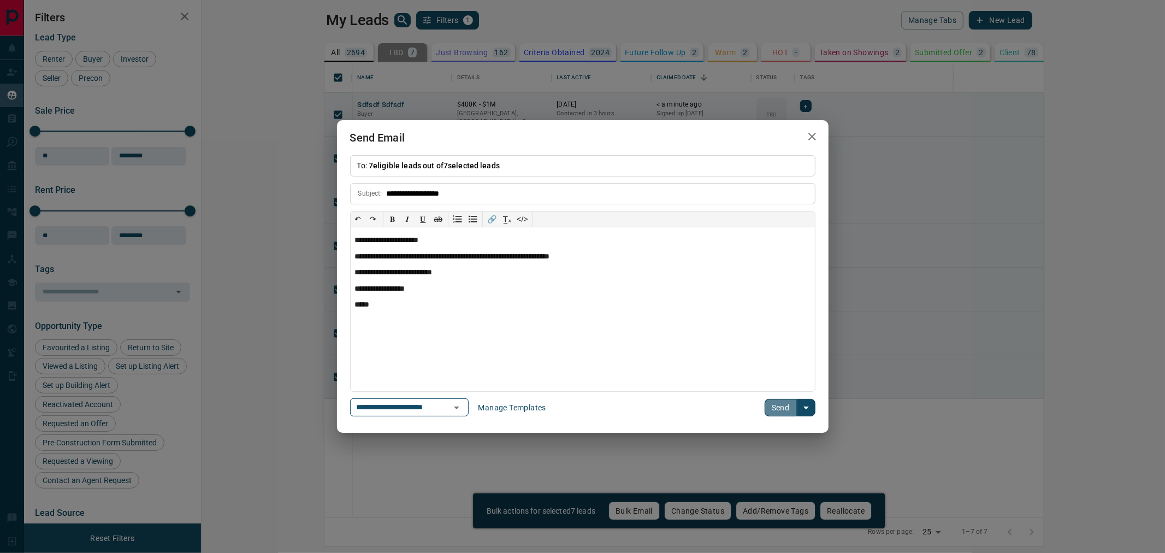
click at [781, 405] on button "Send" at bounding box center [780, 407] width 32 height 17
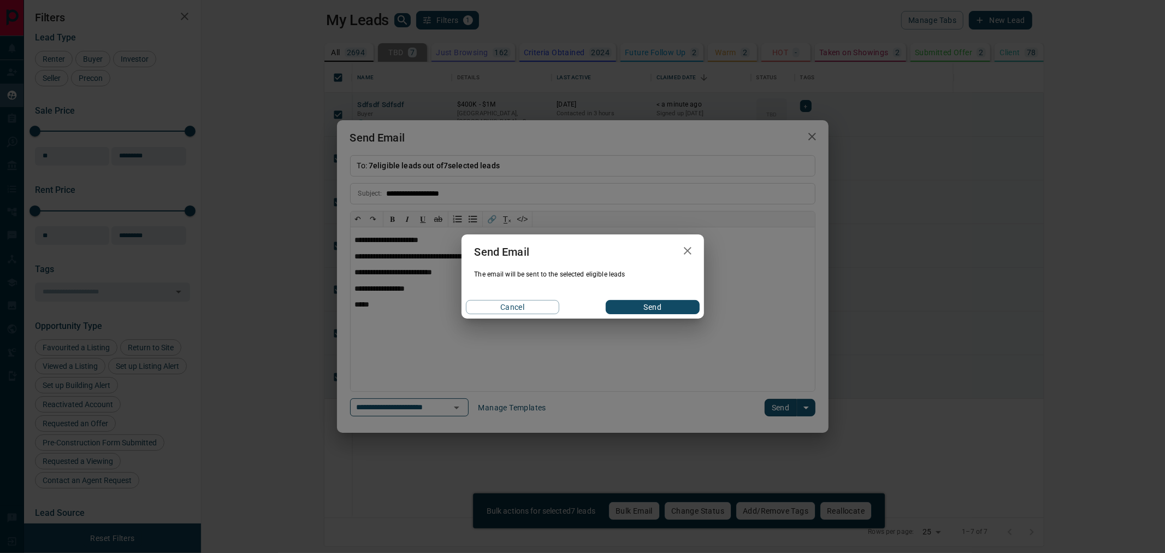
click at [672, 305] on button "Send" at bounding box center [652, 307] width 93 height 14
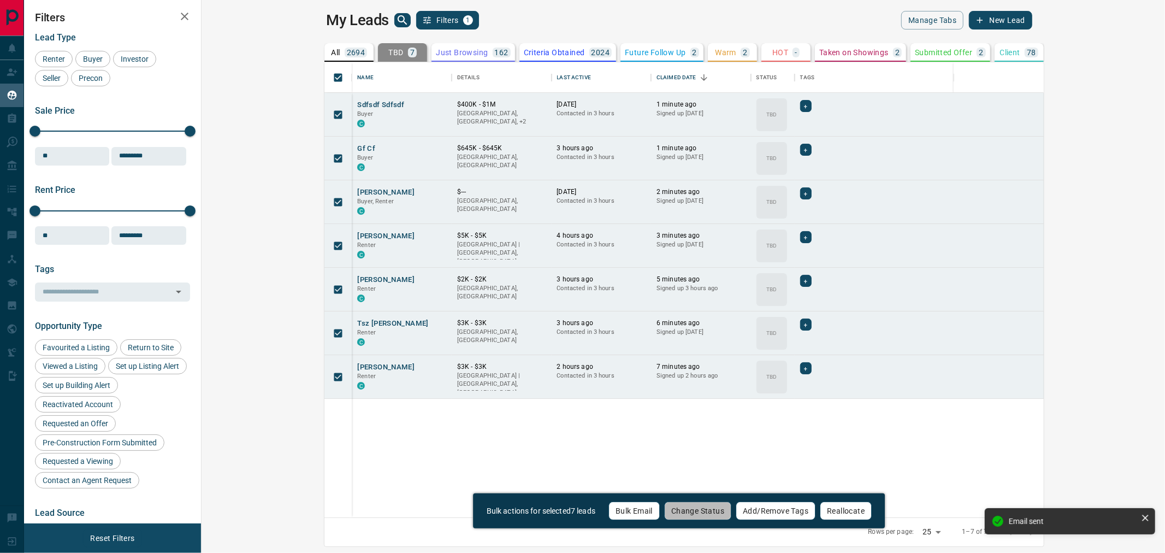
click at [712, 508] on button "Change Status" at bounding box center [697, 510] width 67 height 19
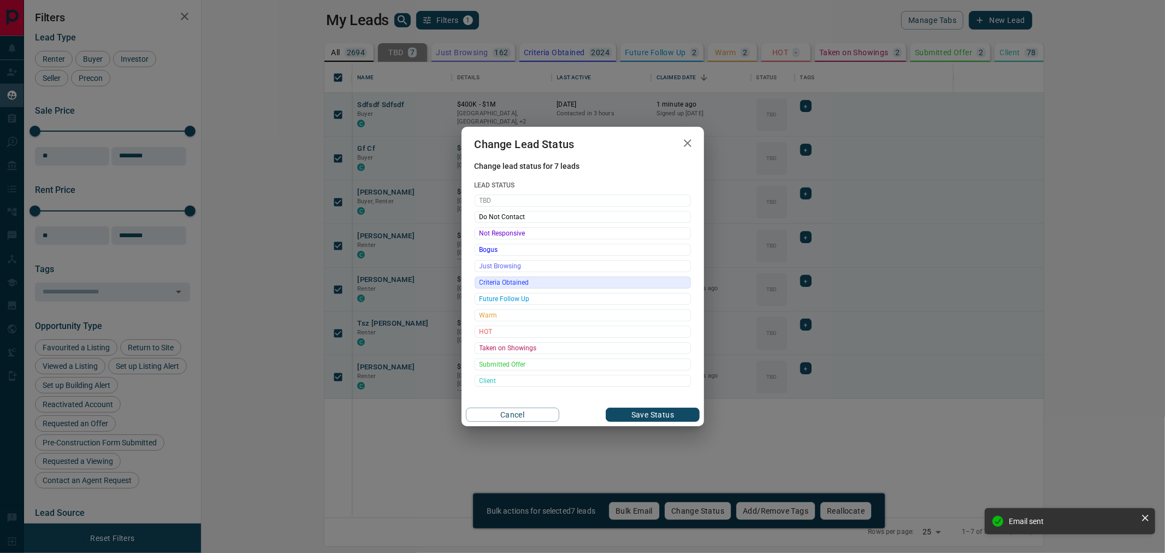
click at [533, 286] on span "Criteria Obtained" at bounding box center [582, 282] width 206 height 11
click at [639, 410] on button "Save Status" at bounding box center [652, 414] width 93 height 14
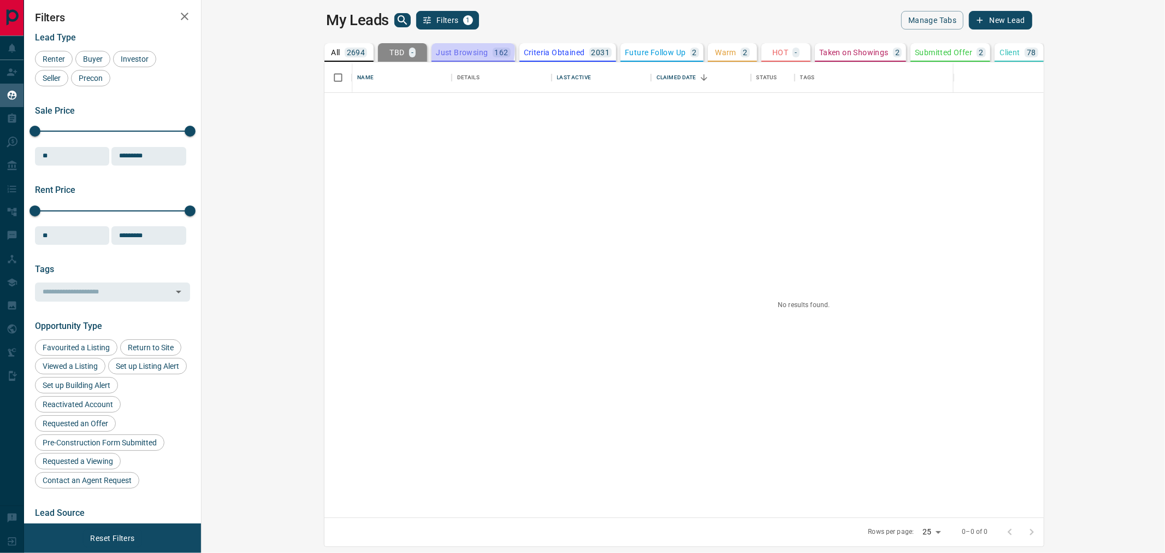
click at [436, 49] on p "Just Browsing" at bounding box center [462, 53] width 52 height 8
